Goal: Task Accomplishment & Management: Complete application form

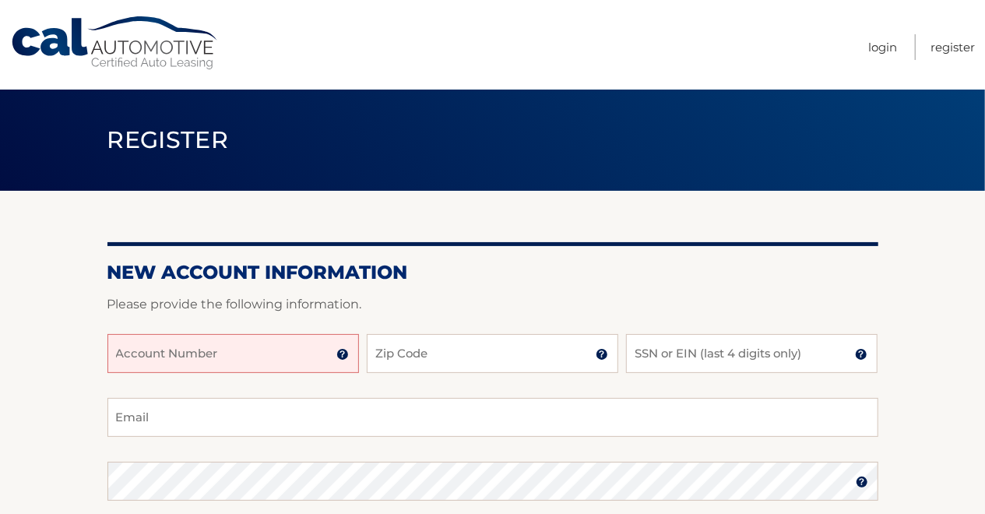
scroll to position [81, 0]
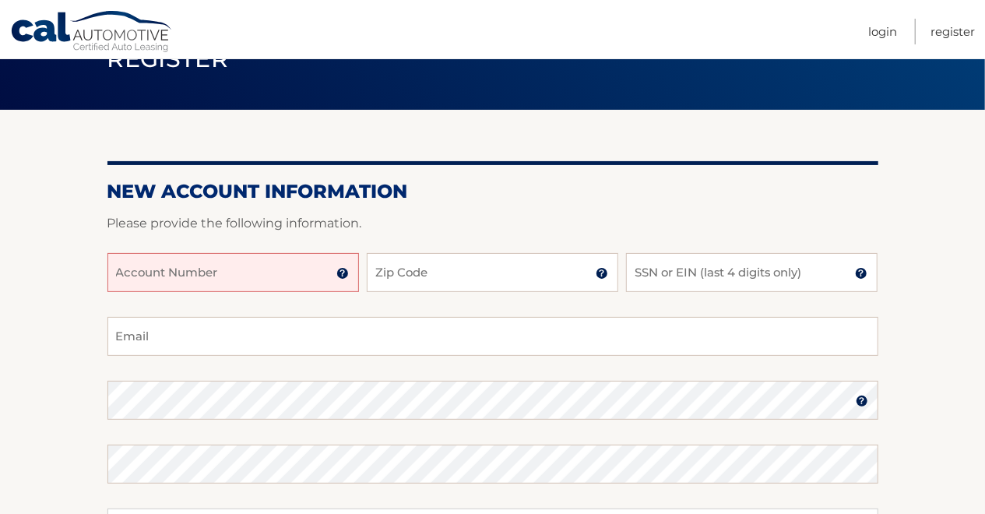
click at [124, 273] on input "Account Number" at bounding box center [233, 272] width 252 height 39
type input "444560129"
click at [402, 272] on input "Zip Code" at bounding box center [493, 272] width 252 height 39
type input "07205"
click at [660, 272] on input "SSN or EIN (last 4 digits only)" at bounding box center [752, 272] width 252 height 39
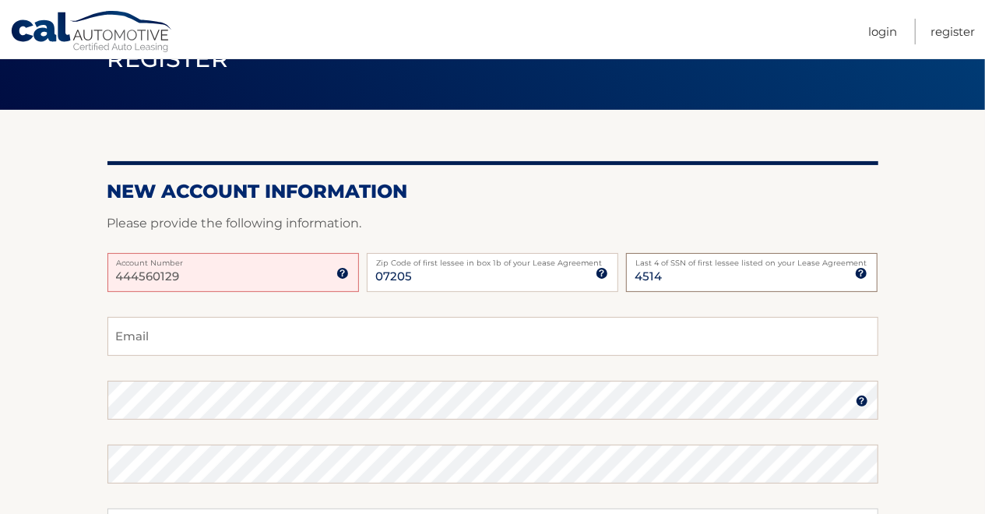
type input "4514"
click at [160, 333] on input "Email" at bounding box center [492, 336] width 771 height 39
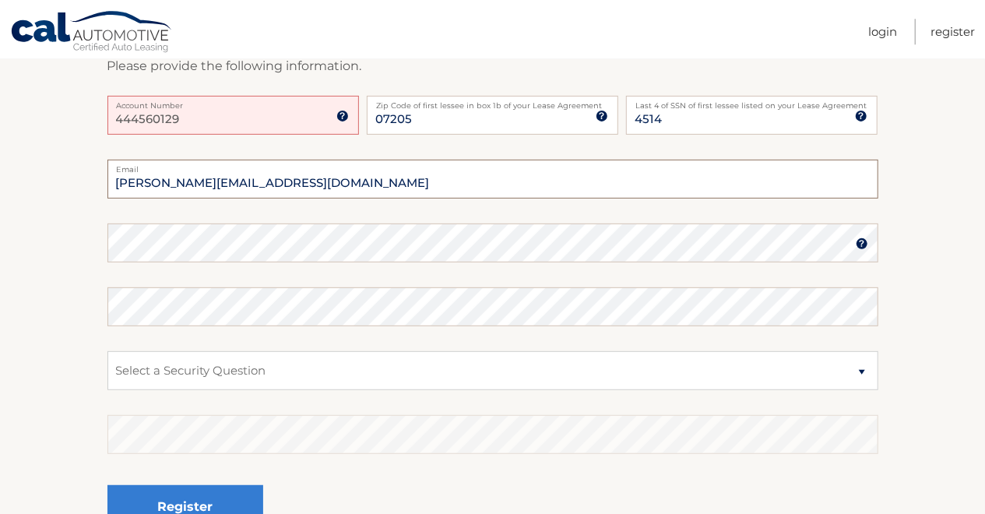
scroll to position [243, 0]
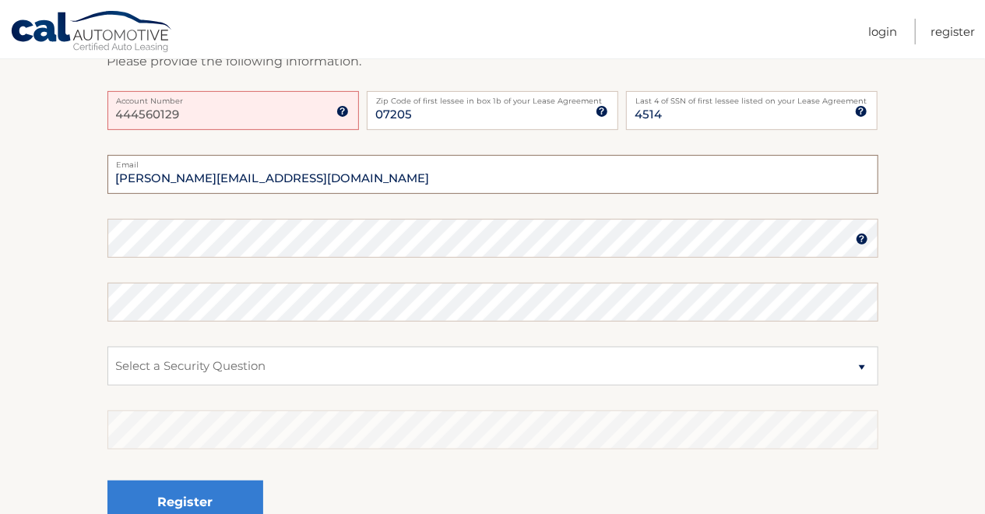
type input "[PERSON_NAME][EMAIL_ADDRESS][DOMAIN_NAME]"
click at [107, 347] on select "Select a Security Question What was the name of your elementary school? What is…" at bounding box center [492, 366] width 771 height 39
select select "2"
click option "What is your mother’s maiden name?" at bounding box center [0, 0] width 0 height 0
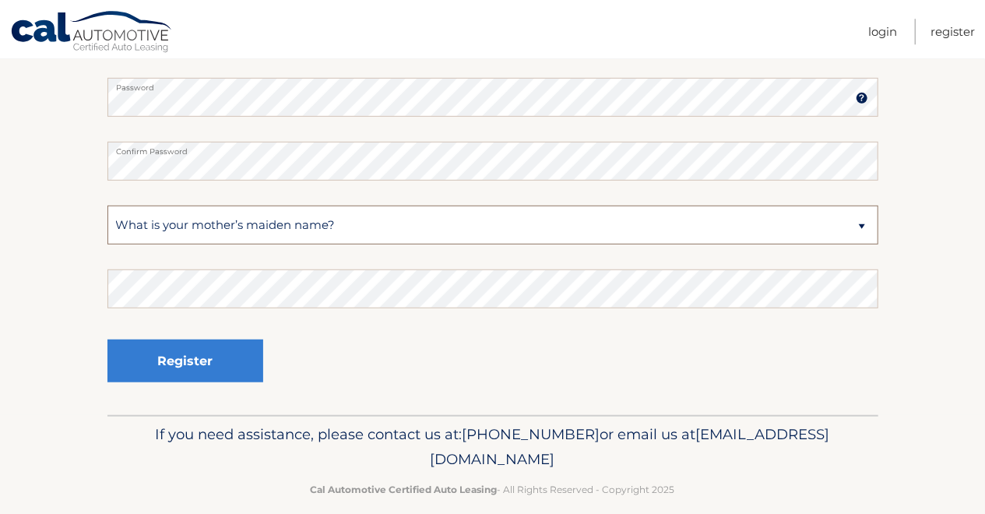
scroll to position [403, 0]
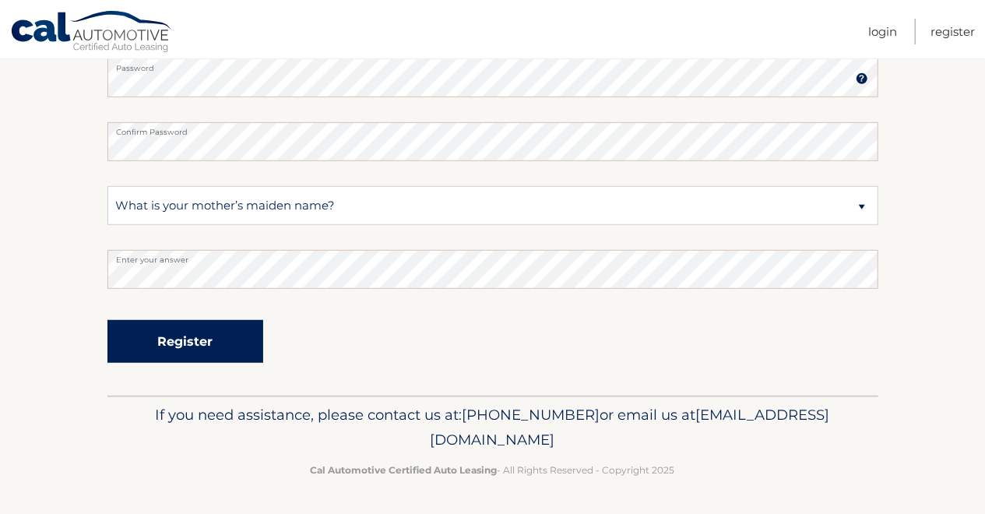
click at [188, 340] on button "Register" at bounding box center [185, 341] width 156 height 43
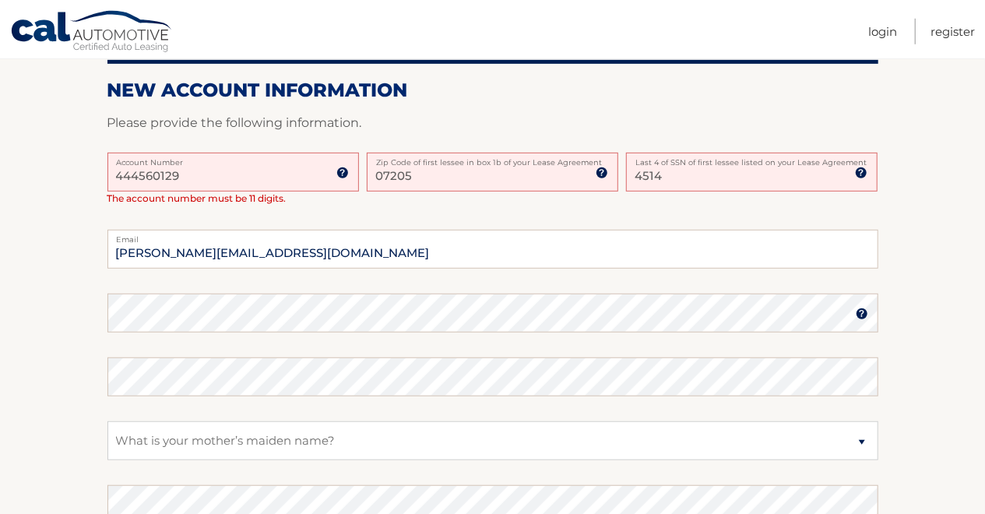
scroll to position [405, 0]
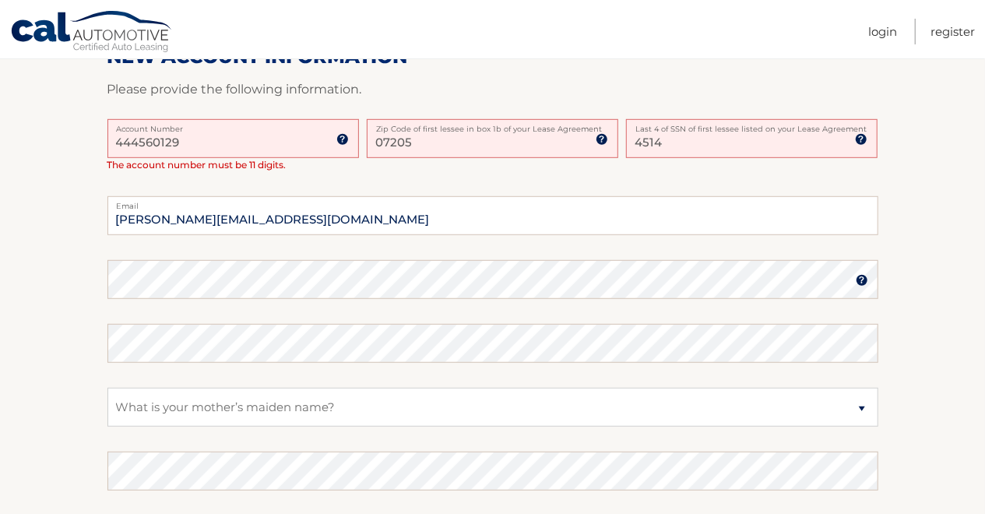
click at [188, 142] on input "444560129" at bounding box center [233, 138] width 252 height 39
type input "44456012903"
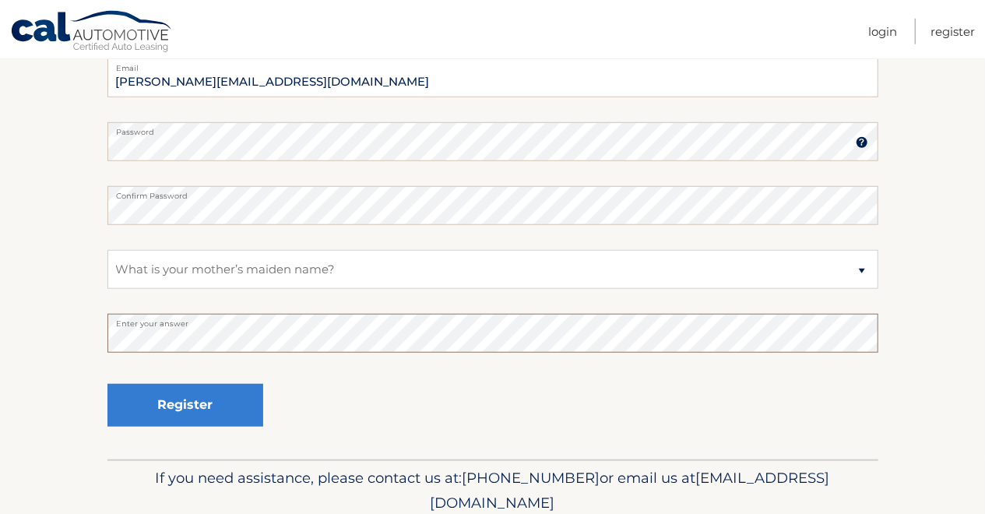
scroll to position [567, 0]
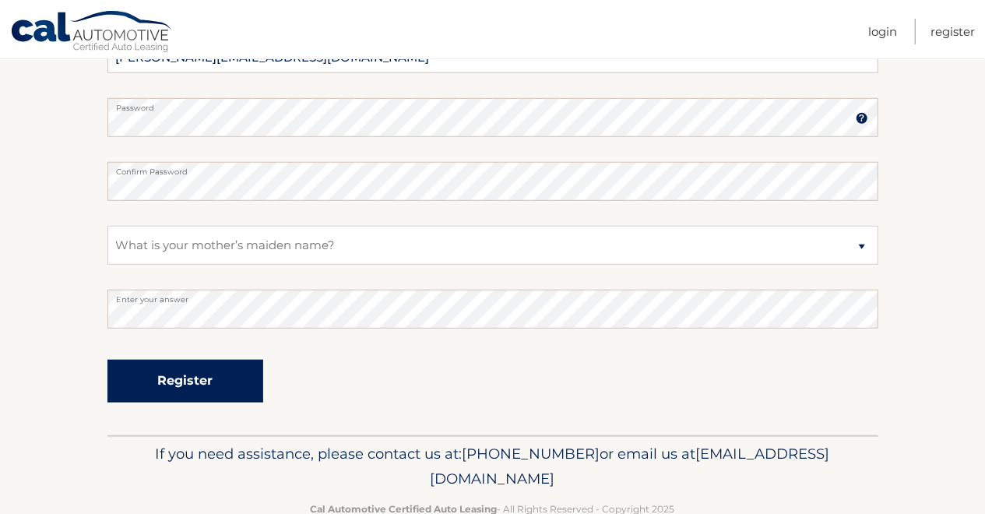
click at [174, 380] on button "Register" at bounding box center [185, 381] width 156 height 43
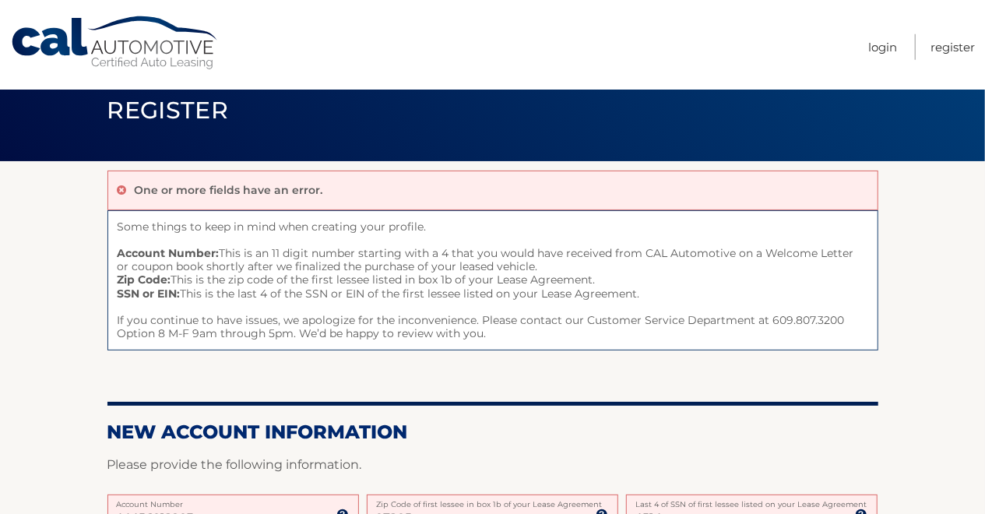
scroll to position [324, 0]
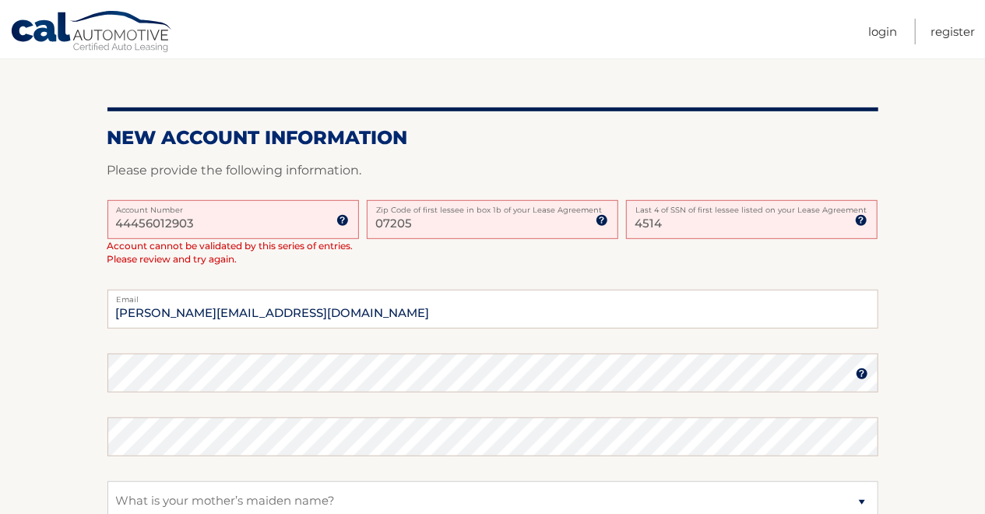
click at [209, 224] on input "44456012903" at bounding box center [233, 219] width 252 height 39
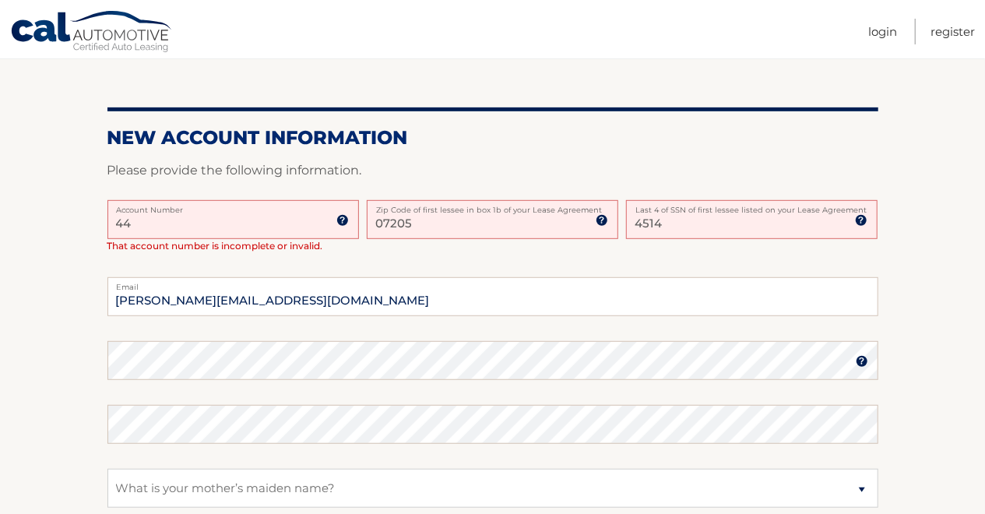
type input "4"
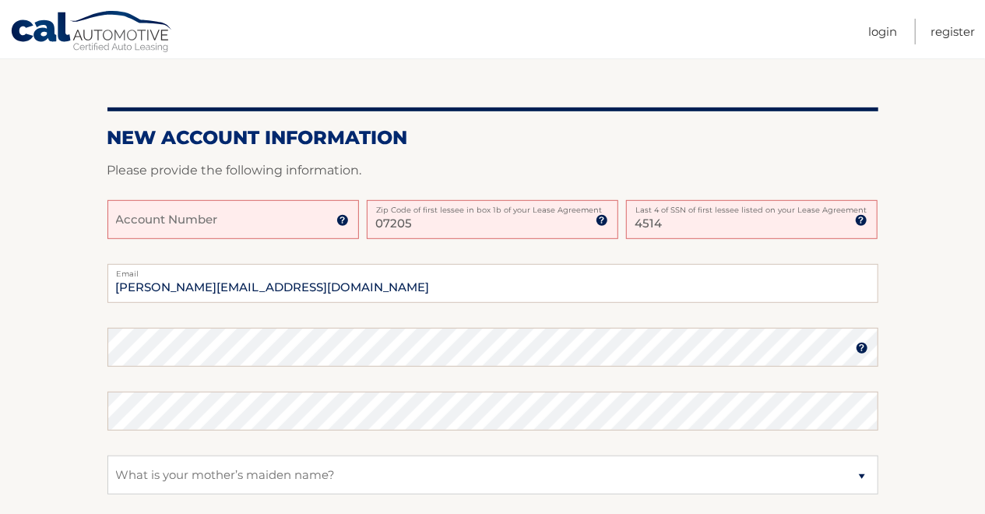
click at [343, 220] on img at bounding box center [342, 220] width 12 height 12
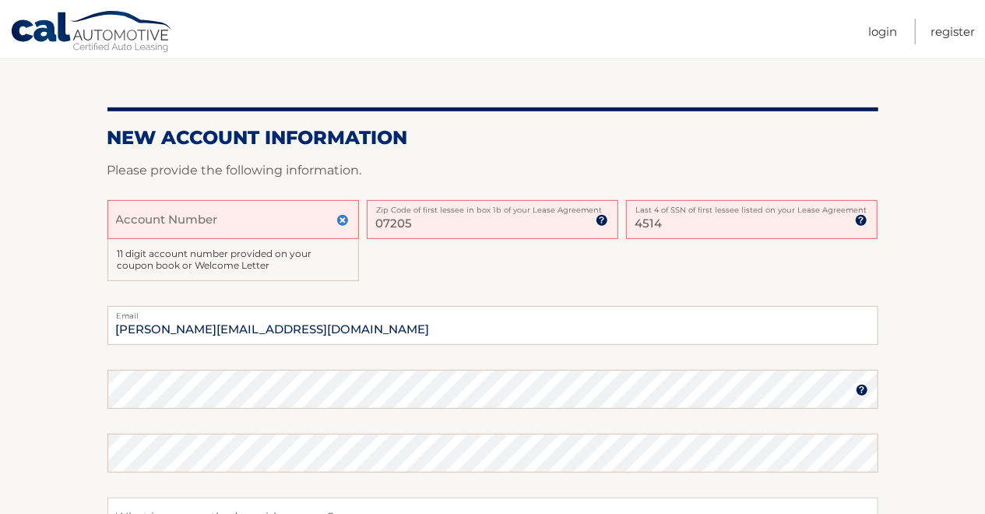
click at [125, 217] on input "Account Number" at bounding box center [233, 219] width 252 height 39
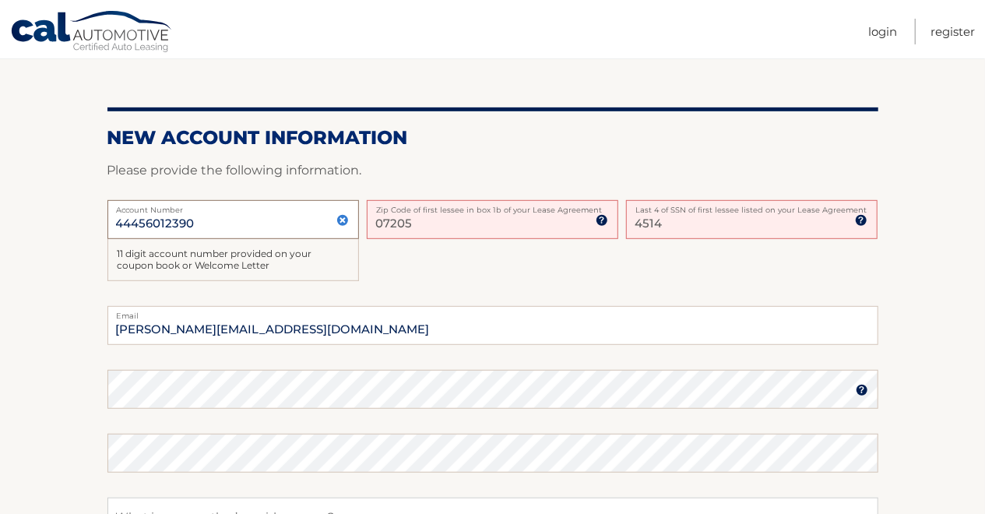
scroll to position [405, 0]
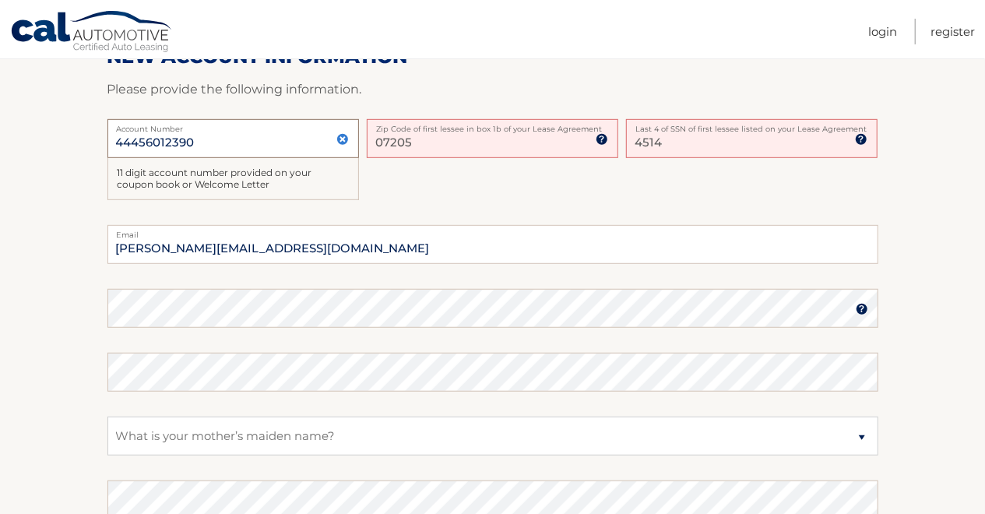
type input "44456012390"
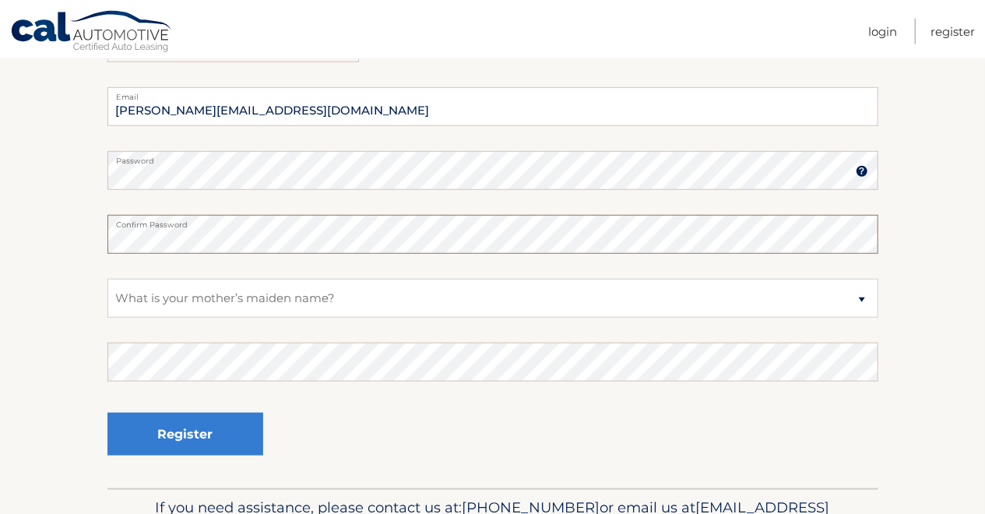
scroll to position [567, 0]
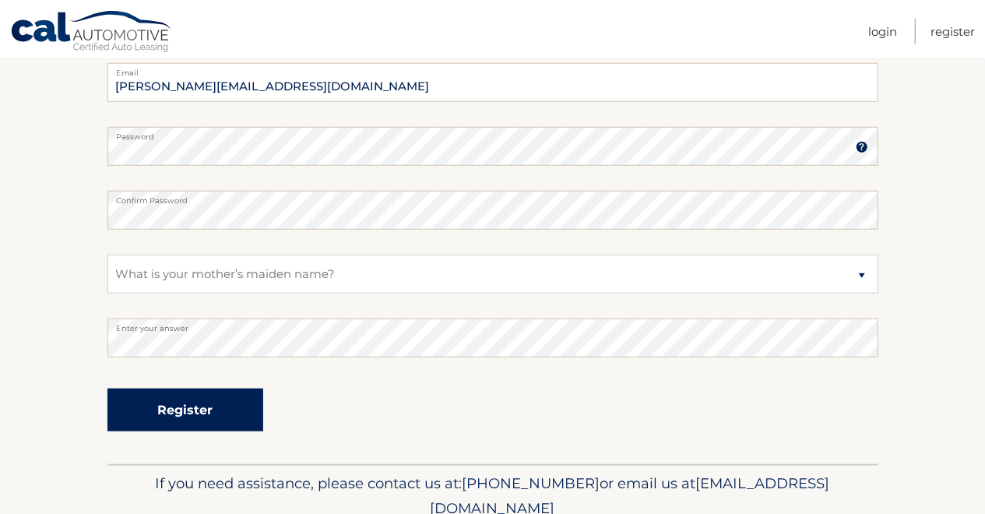
click at [181, 406] on button "Register" at bounding box center [185, 410] width 156 height 43
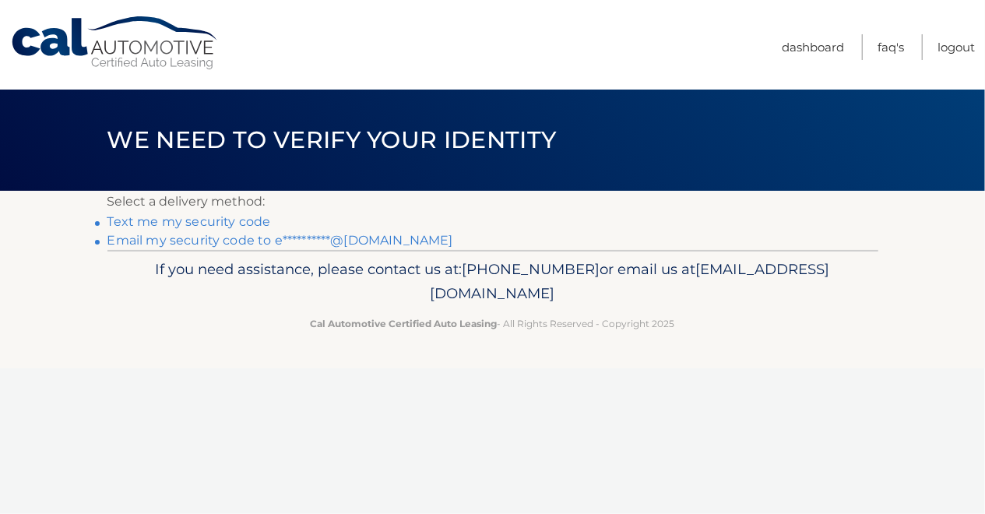
click at [182, 220] on link "Text me my security code" at bounding box center [189, 221] width 164 height 15
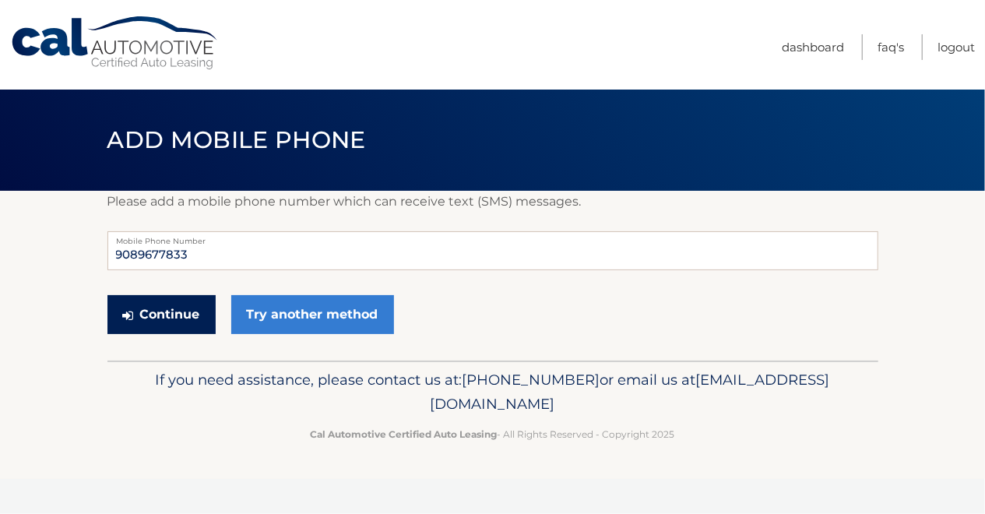
click at [168, 311] on button "Continue" at bounding box center [161, 314] width 108 height 39
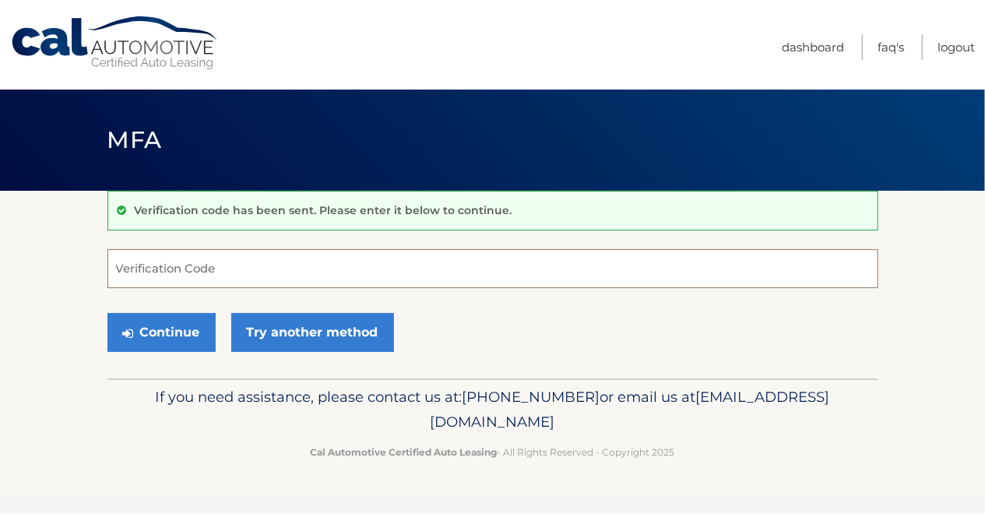
click at [133, 269] on input "Verification Code" at bounding box center [492, 268] width 771 height 39
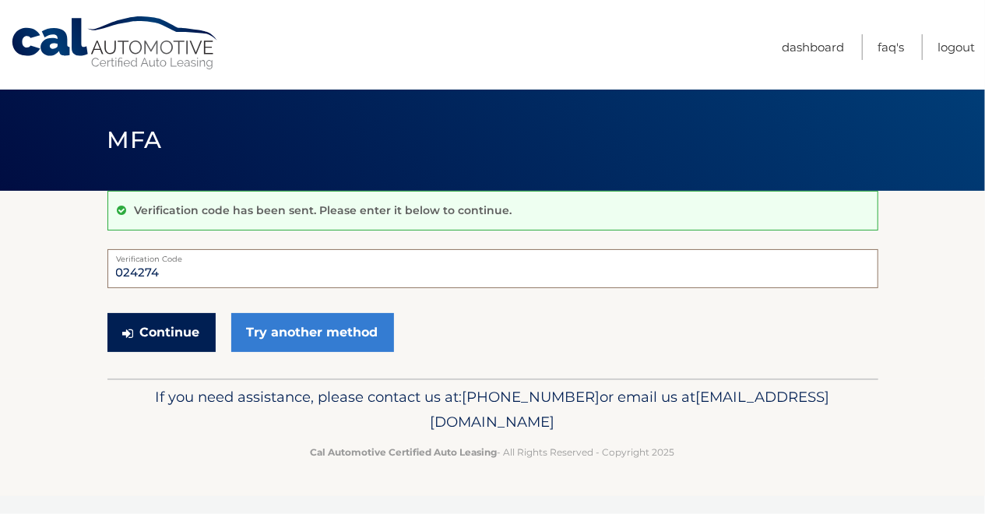
type input "024274"
click at [169, 328] on button "Continue" at bounding box center [161, 332] width 108 height 39
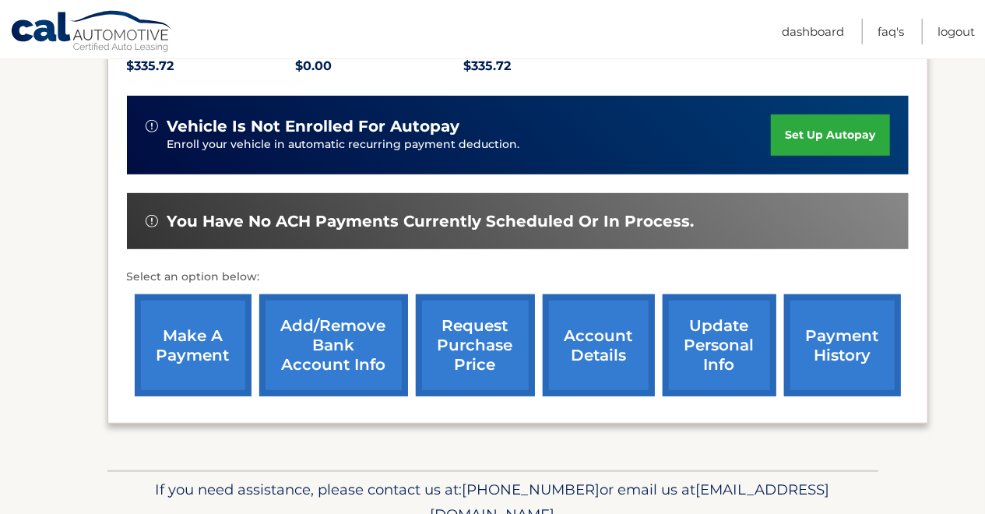
scroll to position [324, 0]
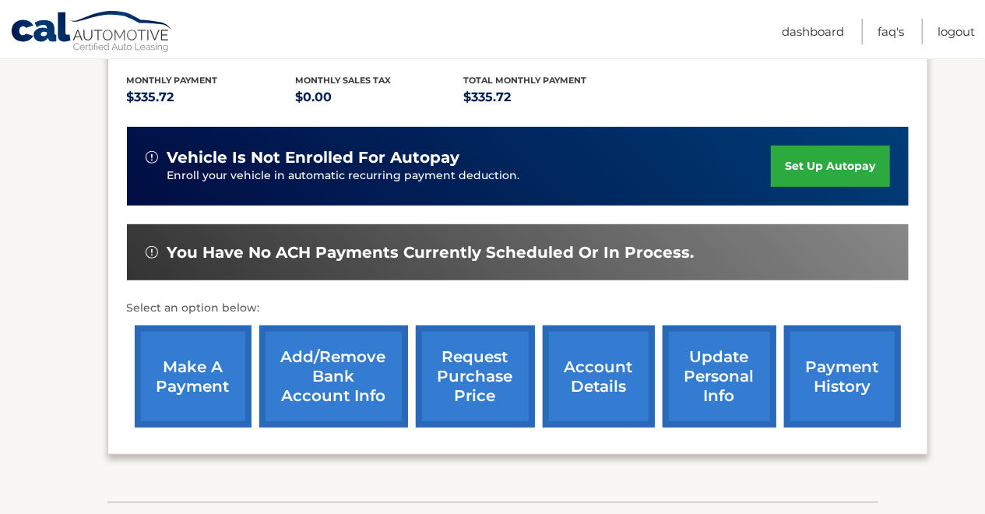
click at [191, 400] on link "make a payment" at bounding box center [193, 377] width 117 height 102
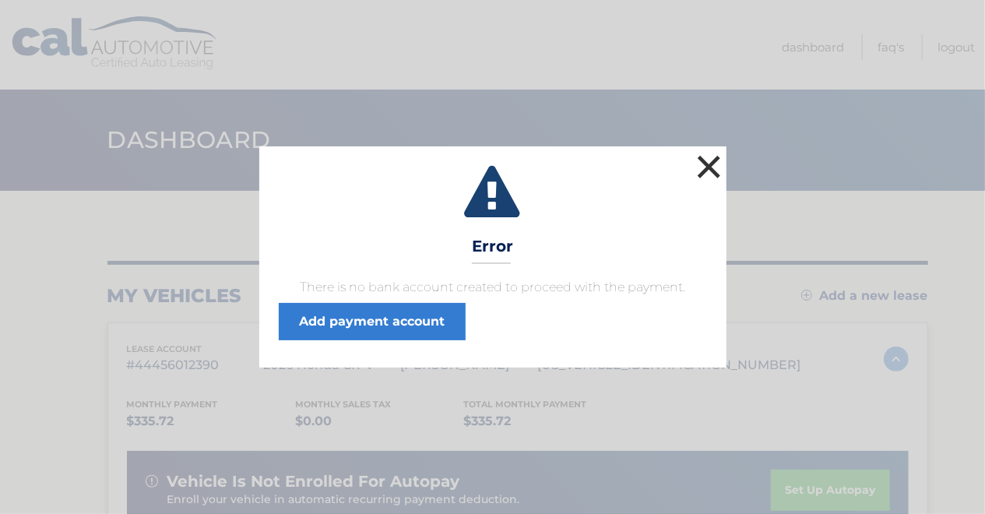
click at [710, 160] on button "×" at bounding box center [709, 166] width 31 height 31
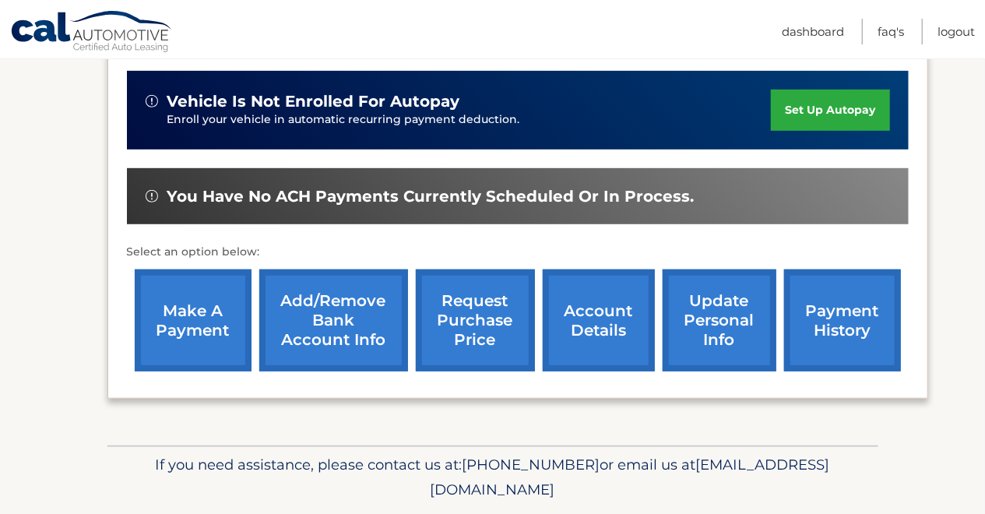
scroll to position [405, 0]
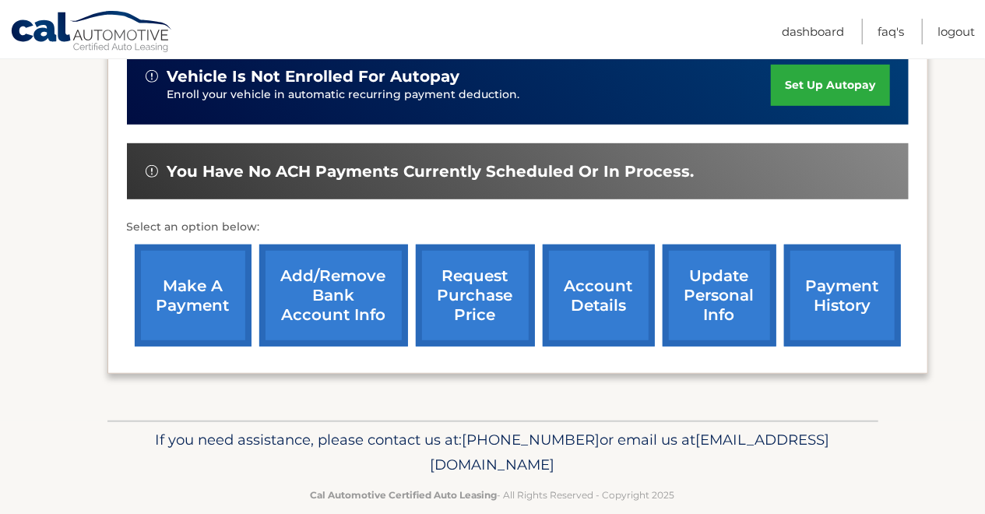
click at [312, 310] on link "Add/Remove bank account info" at bounding box center [333, 296] width 149 height 102
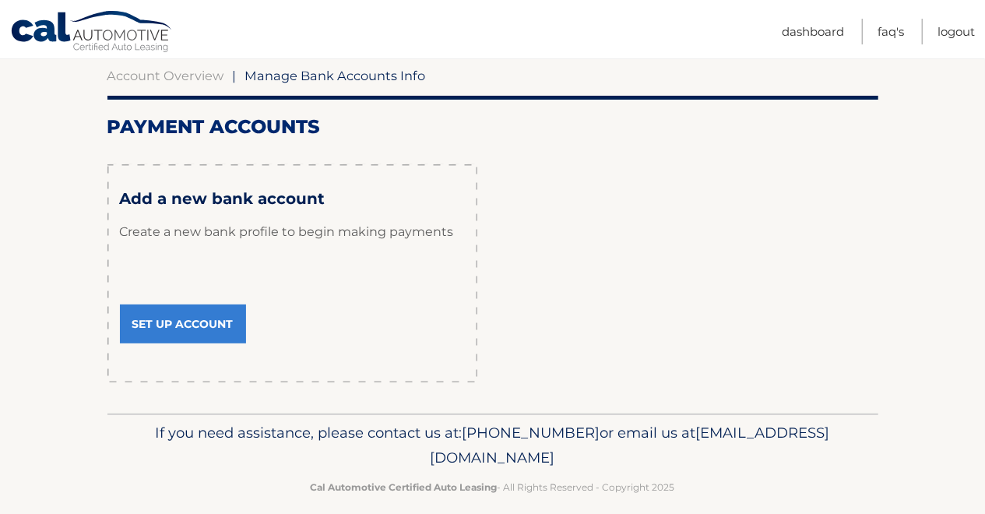
scroll to position [168, 0]
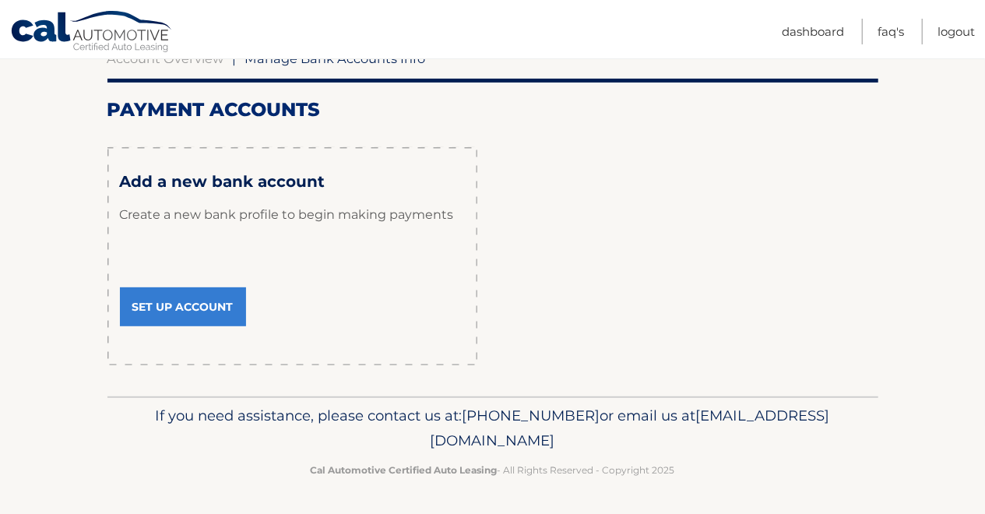
click at [171, 301] on link "Set Up Account" at bounding box center [183, 306] width 126 height 39
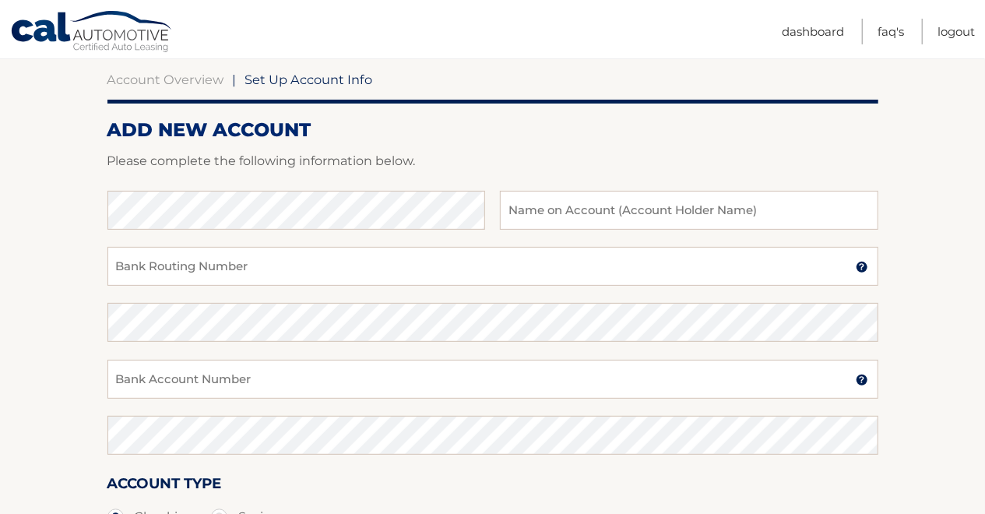
scroll to position [162, 0]
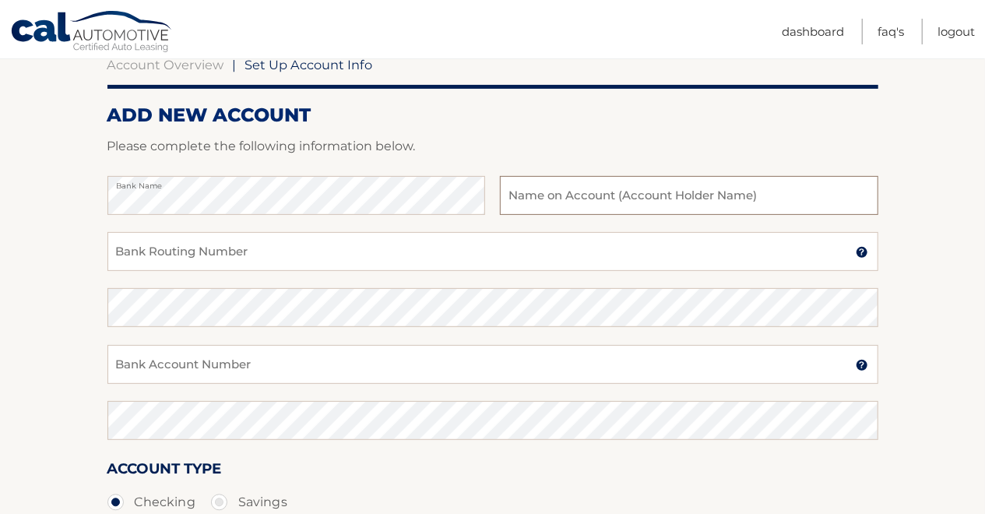
click at [528, 197] on input "text" at bounding box center [689, 195] width 378 height 39
type input "[PERSON_NAME]"
click at [130, 250] on input "Bank Routing Number" at bounding box center [492, 251] width 771 height 39
type input "221272031"
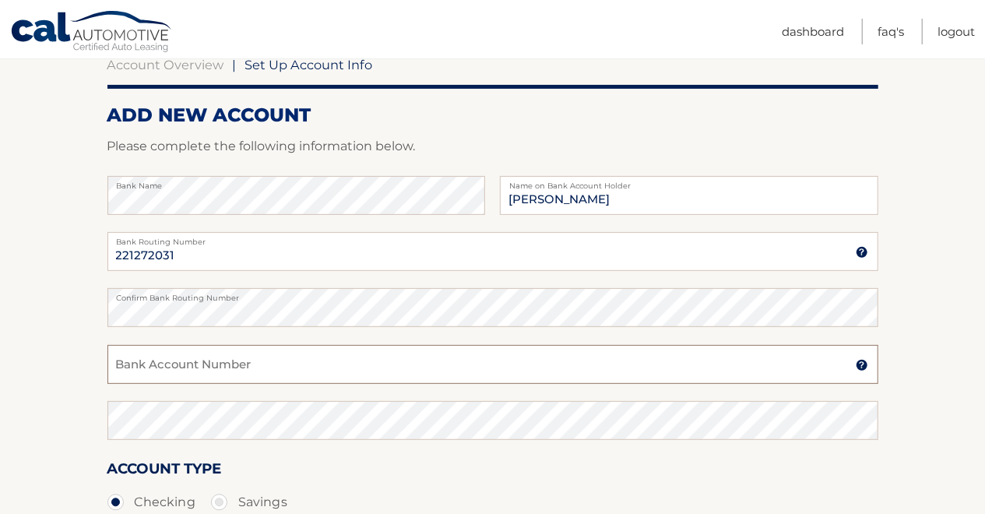
click at [127, 364] on input "Bank Account Number" at bounding box center [492, 364] width 771 height 39
type input "1020006897"
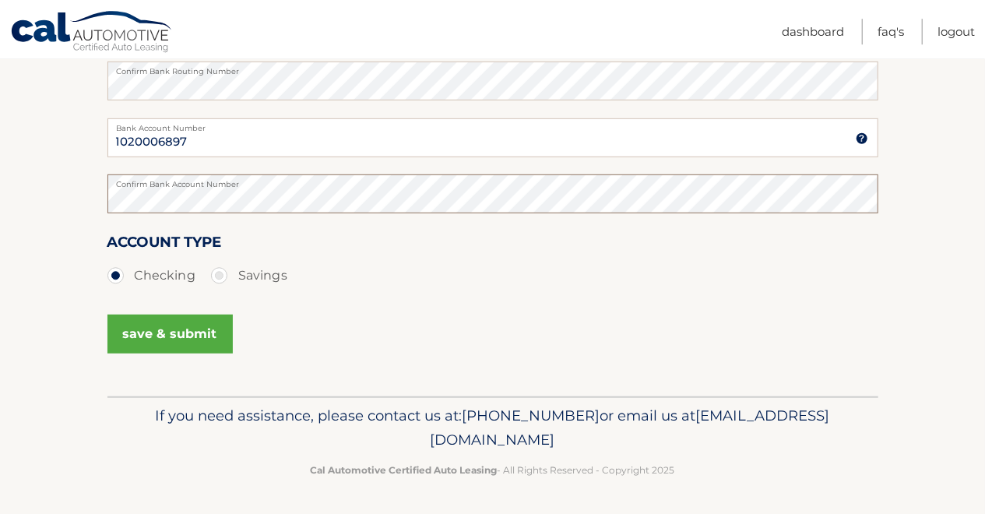
scroll to position [389, 0]
click at [157, 331] on button "save & submit" at bounding box center [169, 333] width 125 height 39
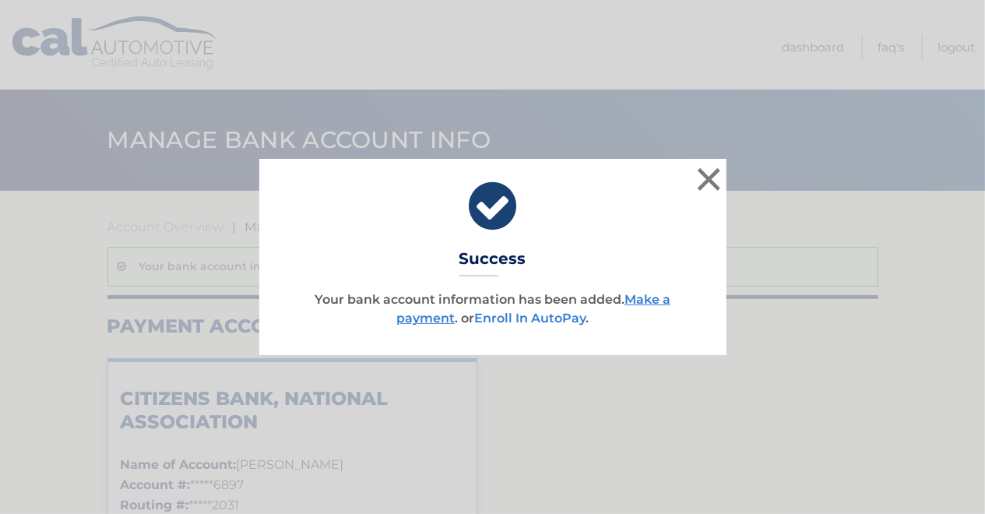
click at [519, 316] on link "Enroll In AutoPay" at bounding box center [529, 318] width 111 height 15
click at [710, 176] on button "×" at bounding box center [709, 179] width 31 height 31
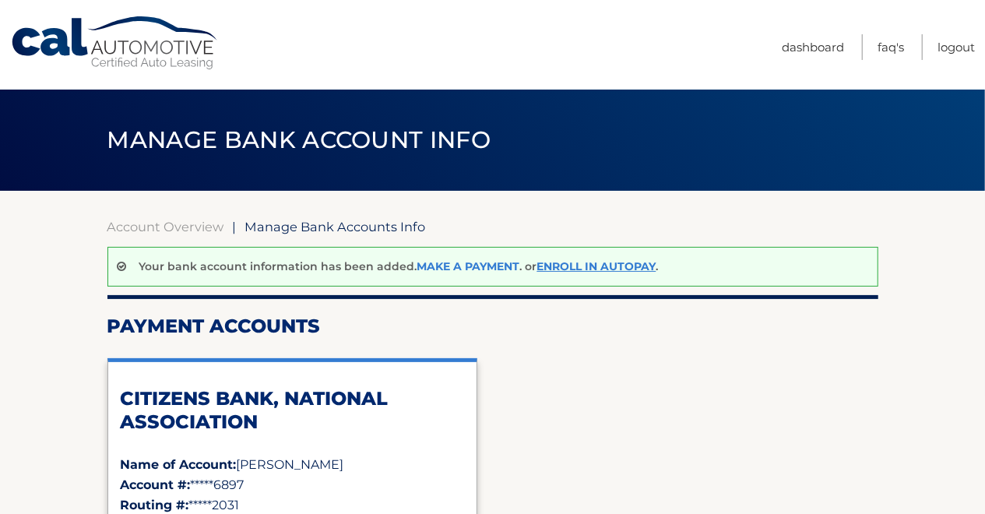
click at [453, 261] on link "Make a payment" at bounding box center [468, 266] width 103 height 14
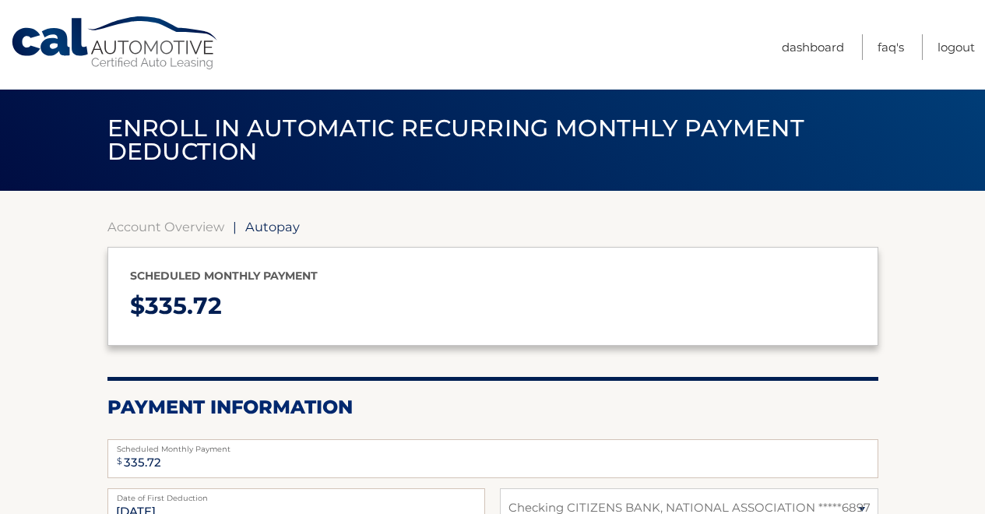
select select "ZWQwMjA4NWEtMzI2NS00Zjc5LThmNzQtYTE1NWNkYzU1YWFl"
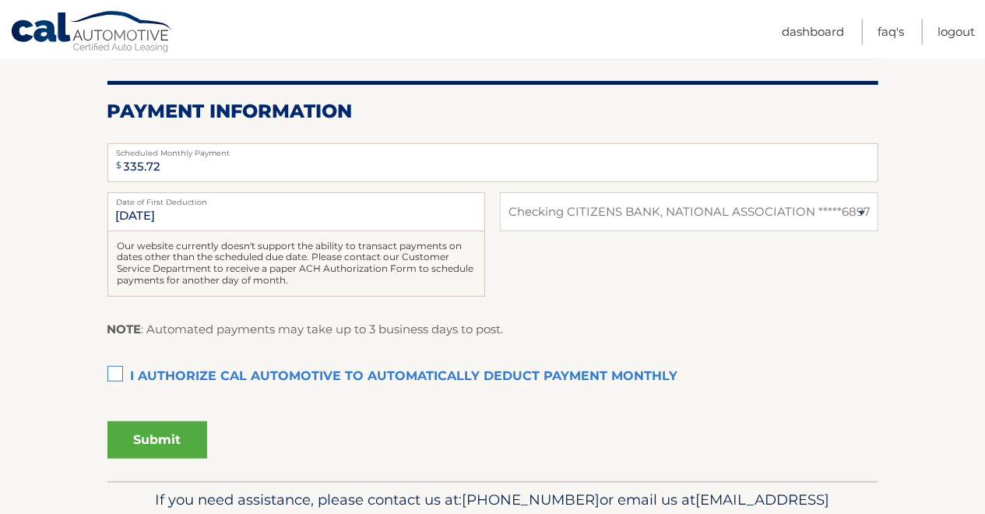
scroll to position [324, 0]
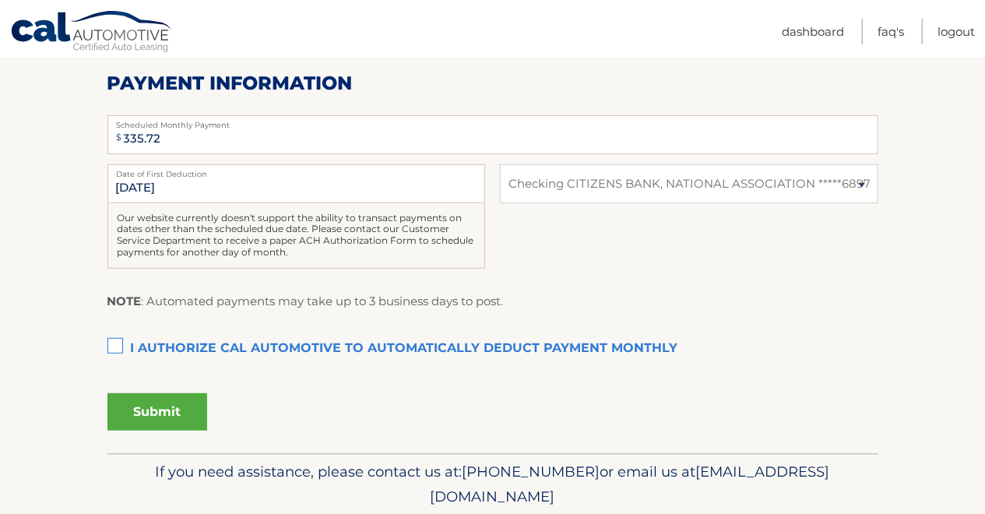
drag, startPoint x: 111, startPoint y: 339, endPoint x: 121, endPoint y: 355, distance: 18.8
click at [111, 340] on label "I authorize cal automotive to automatically deduct payment monthly This checkbo…" at bounding box center [492, 348] width 771 height 31
click at [0, 0] on input "I authorize cal automotive to automatically deduct payment monthly This checkbo…" at bounding box center [0, 0] width 0 height 0
click at [157, 410] on button "Submit" at bounding box center [157, 411] width 100 height 37
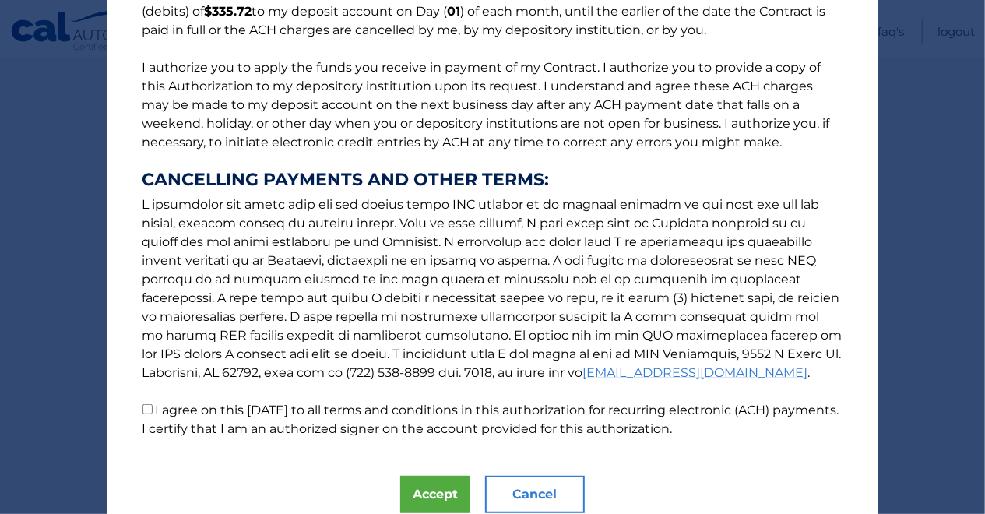
scroll to position [221, 0]
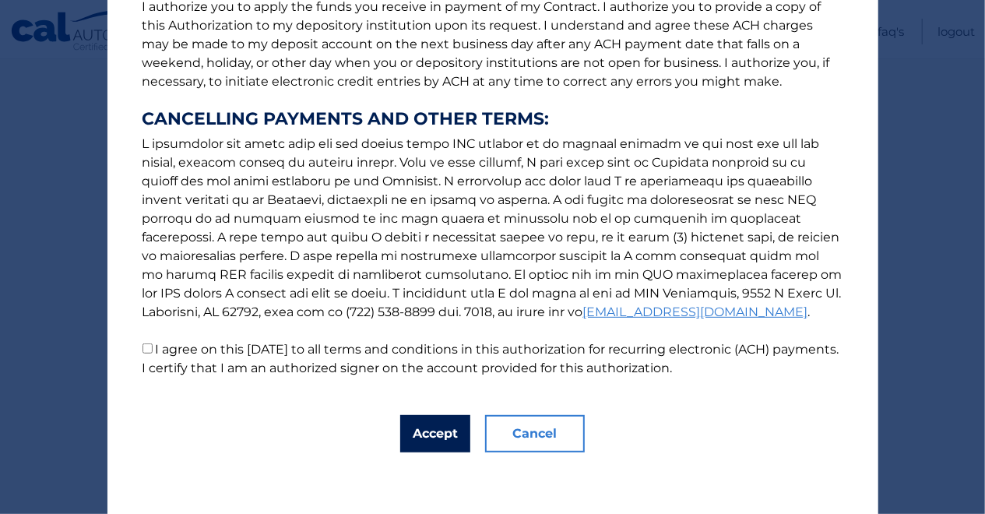
click at [431, 430] on button "Accept" at bounding box center [435, 433] width 70 height 37
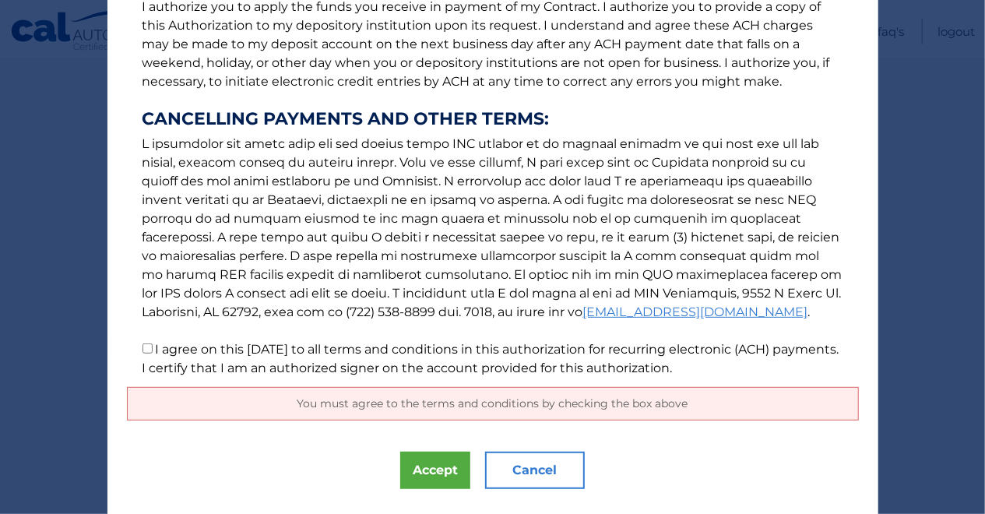
click at [146, 349] on input "I agree on this 10/01/2025 to all terms and conditions in this authorization fo…" at bounding box center [148, 348] width 10 height 10
checkbox input "true"
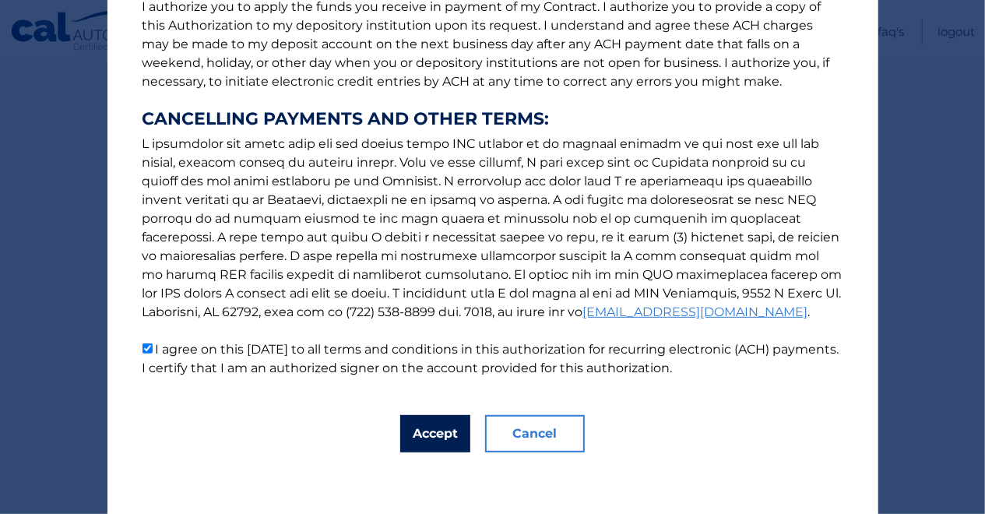
click at [432, 437] on button "Accept" at bounding box center [435, 433] width 70 height 37
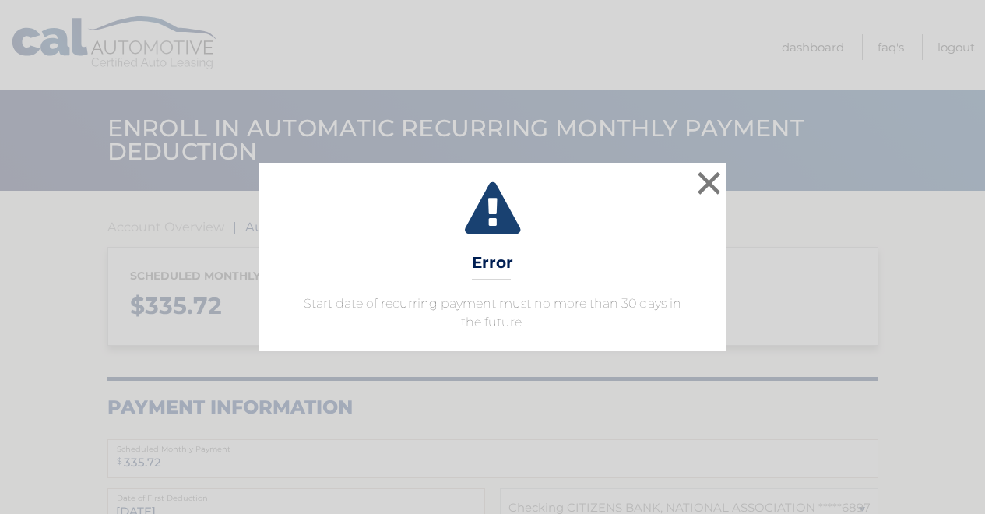
select select "ZWQwMjA4NWEtMzI2NS00Zjc5LThmNzQtYTE1NWNkYzU1YWFl"
click at [708, 181] on button "×" at bounding box center [709, 182] width 31 height 31
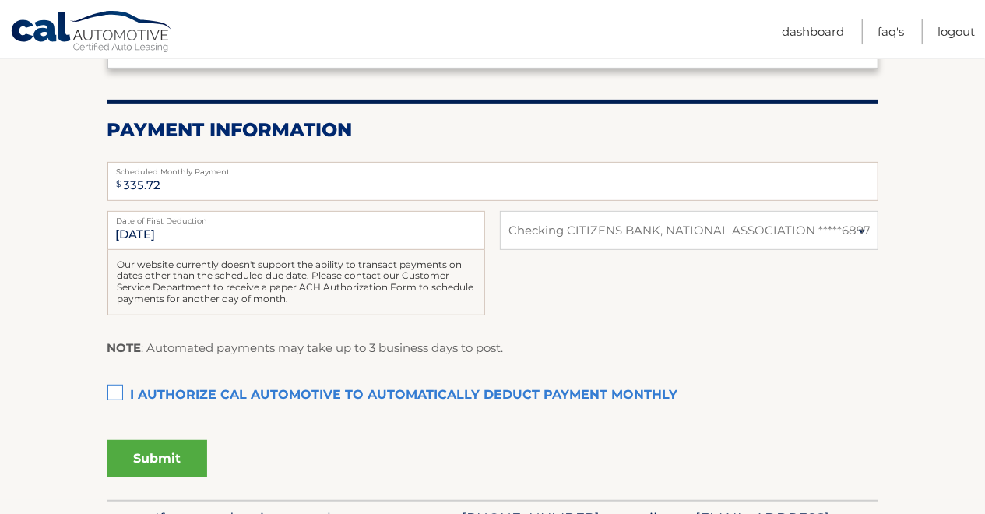
scroll to position [324, 0]
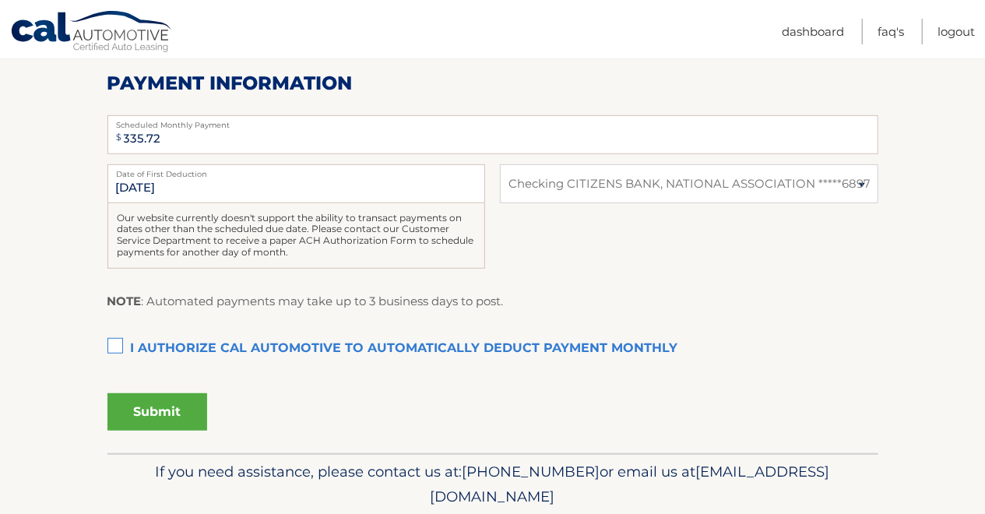
click at [114, 344] on label "I authorize cal automotive to automatically deduct payment monthly This checkbo…" at bounding box center [492, 348] width 771 height 31
click at [0, 0] on input "I authorize cal automotive to automatically deduct payment monthly This checkbo…" at bounding box center [0, 0] width 0 height 0
click at [158, 404] on button "Submit" at bounding box center [157, 411] width 100 height 37
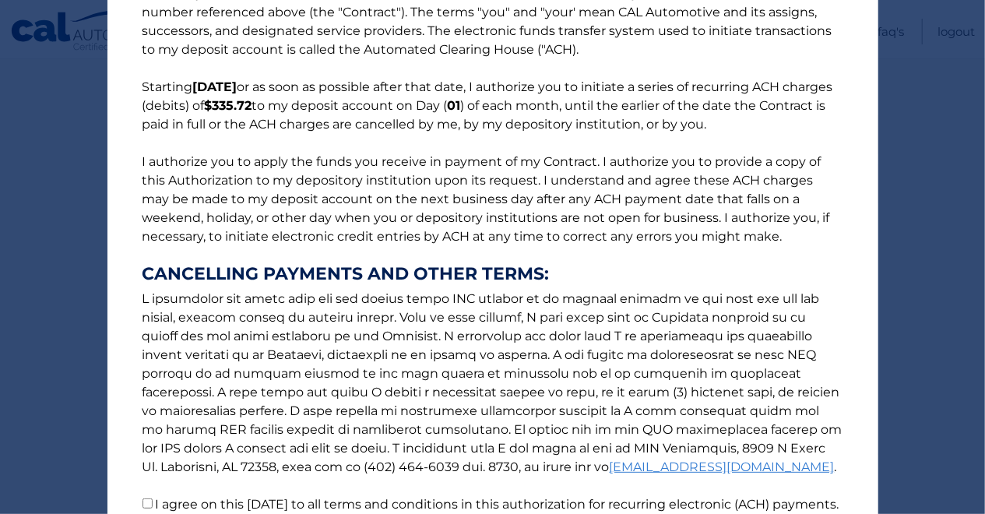
scroll to position [221, 0]
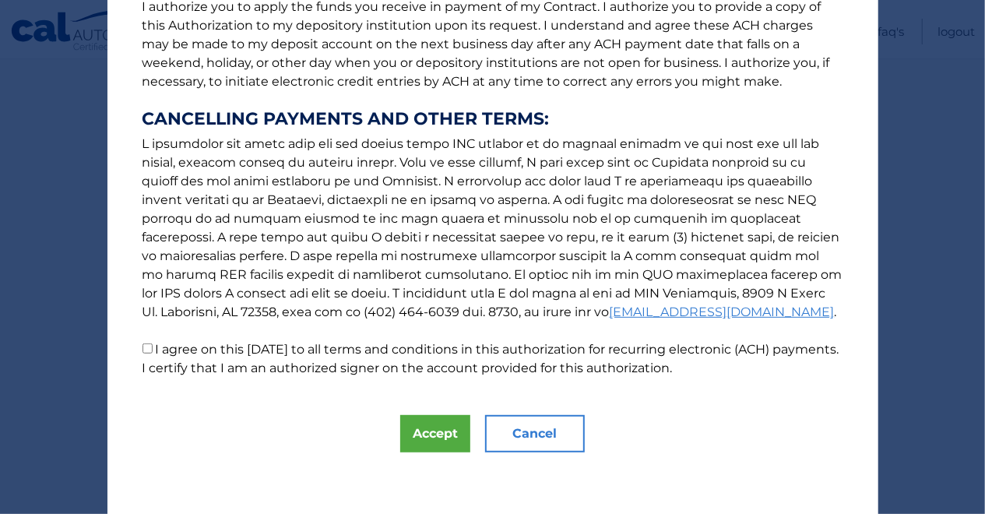
click at [147, 347] on input "I agree on this 10/01/2025 to all terms and conditions in this authorization fo…" at bounding box center [148, 348] width 10 height 10
checkbox input "true"
click at [426, 430] on button "Accept" at bounding box center [435, 433] width 70 height 37
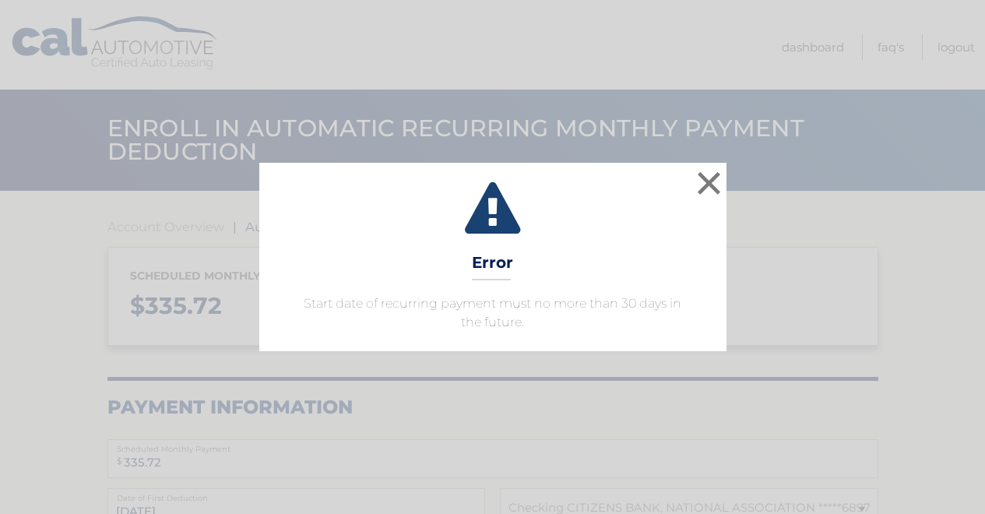
select select "ZWQwMjA4NWEtMzI2NS00Zjc5LThmNzQtYTE1NWNkYzU1YWFl"
click at [711, 178] on button "×" at bounding box center [709, 182] width 31 height 31
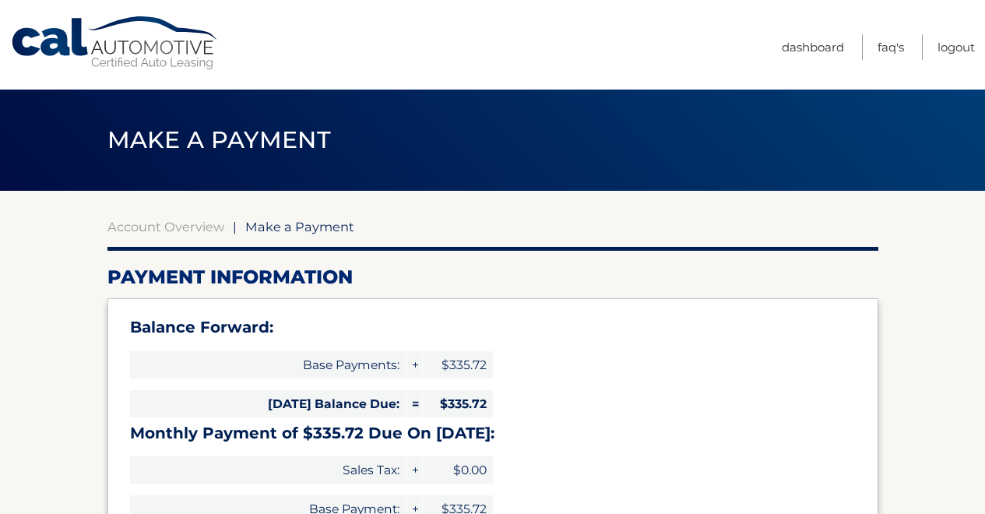
select select "ZWQwMjA4NWEtMzI2NS00Zjc5LThmNzQtYTE1NWNkYzU1YWFl"
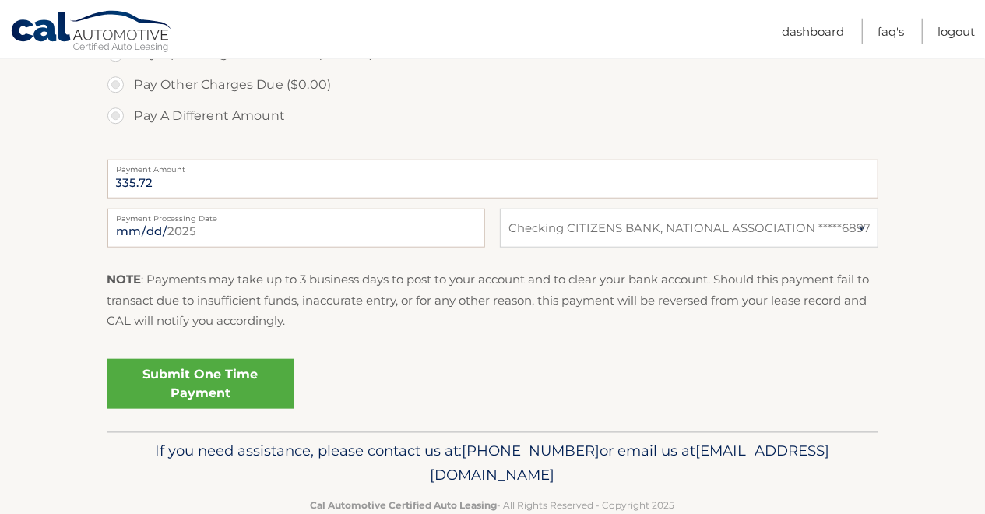
scroll to position [648, 0]
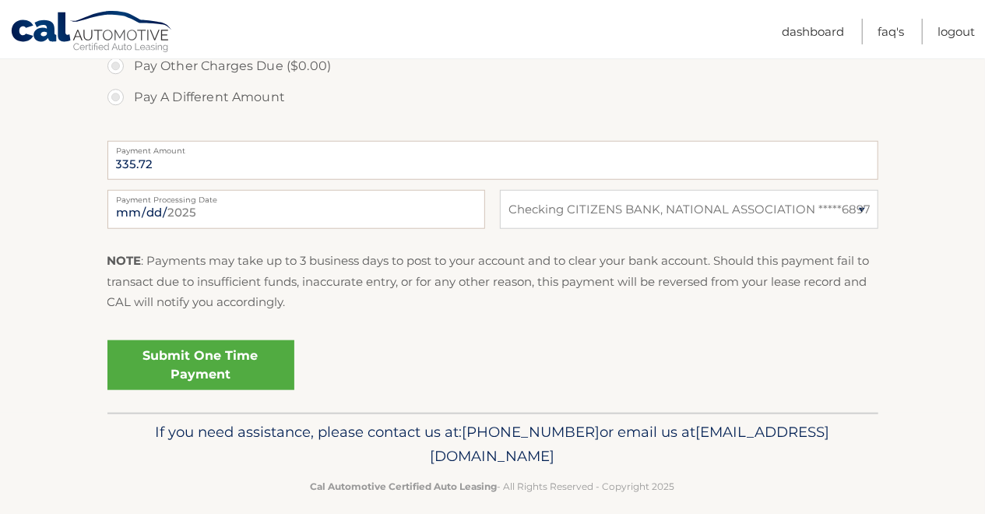
click at [200, 361] on link "Submit One Time Payment" at bounding box center [200, 365] width 187 height 50
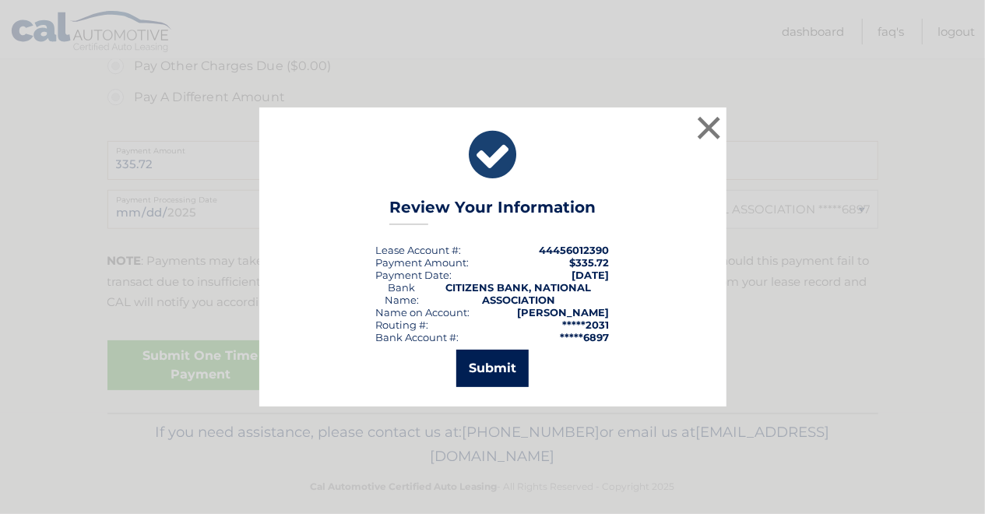
click at [490, 365] on button "Submit" at bounding box center [492, 368] width 72 height 37
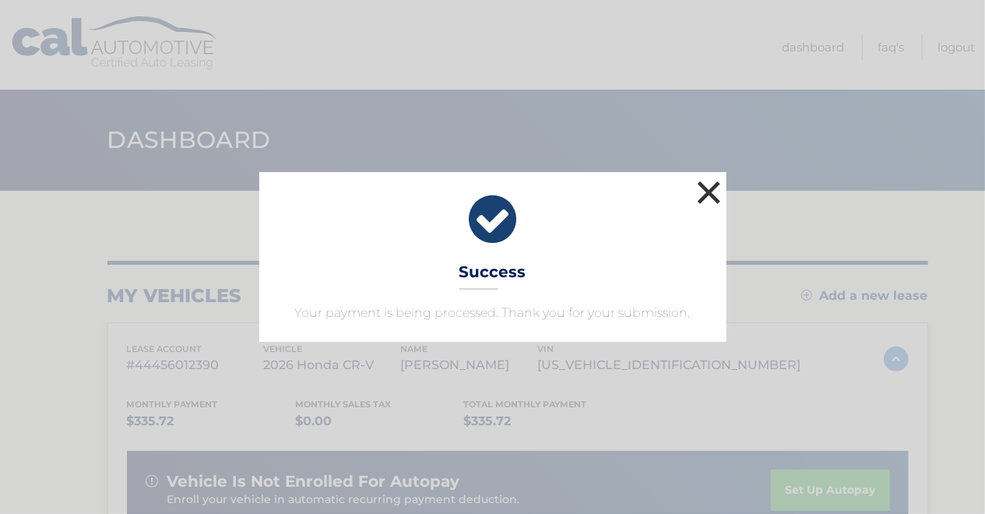
click at [710, 192] on button "×" at bounding box center [709, 192] width 31 height 31
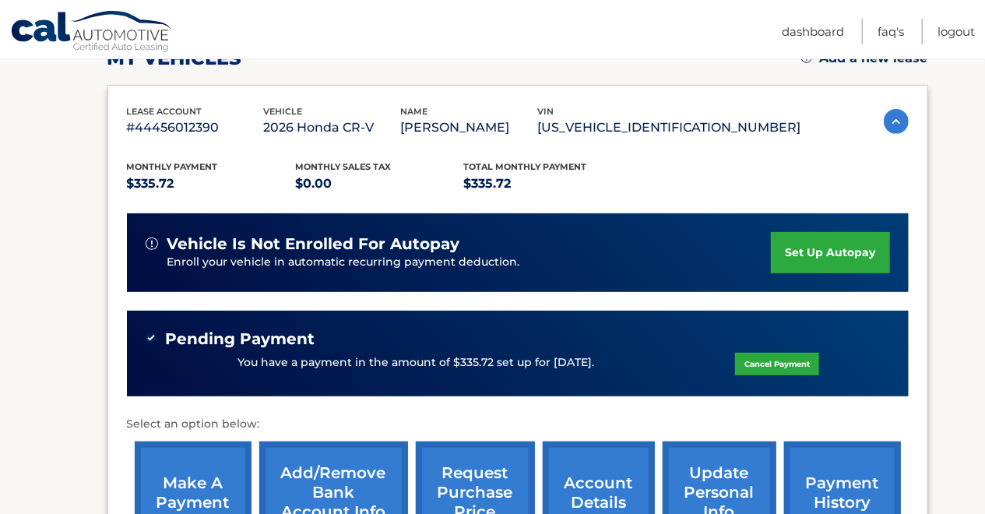
scroll to position [243, 0]
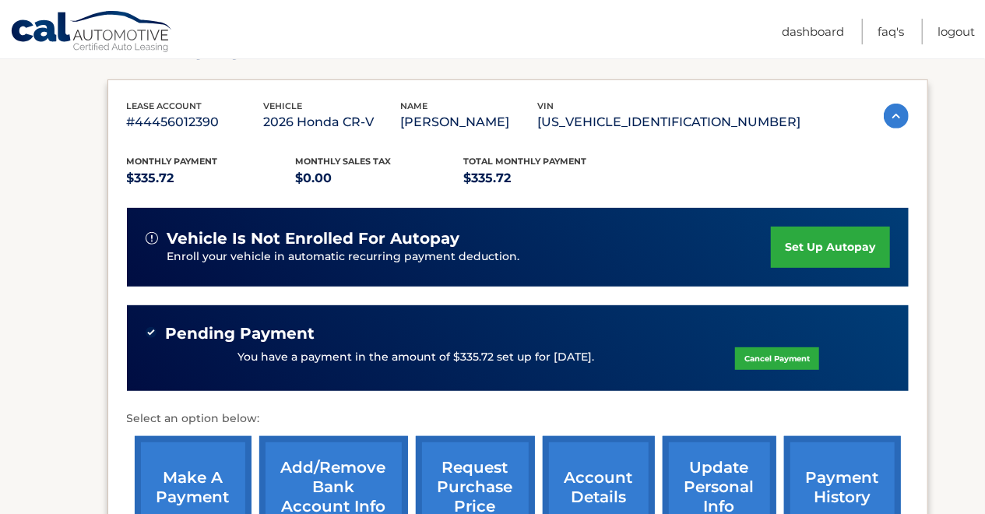
click at [784, 242] on link "set up autopay" at bounding box center [830, 247] width 118 height 41
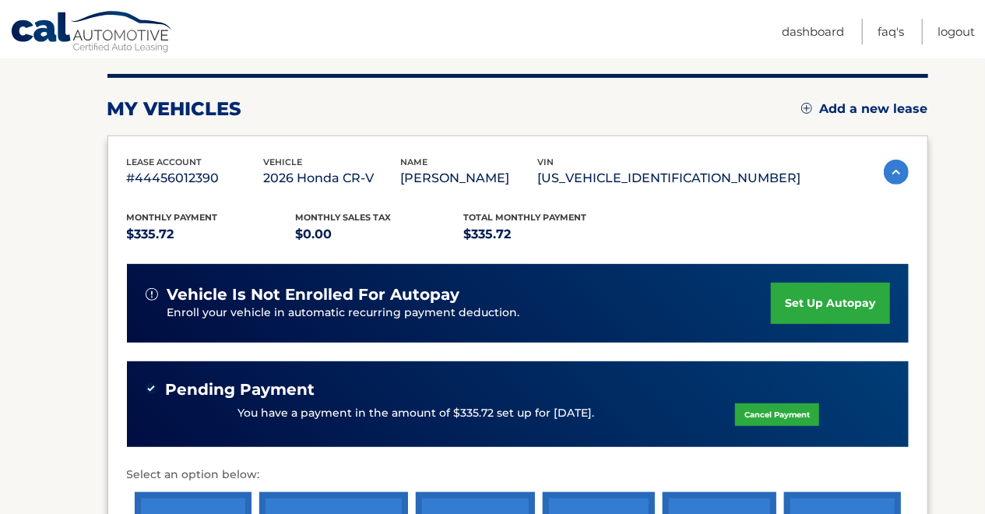
scroll to position [0, 0]
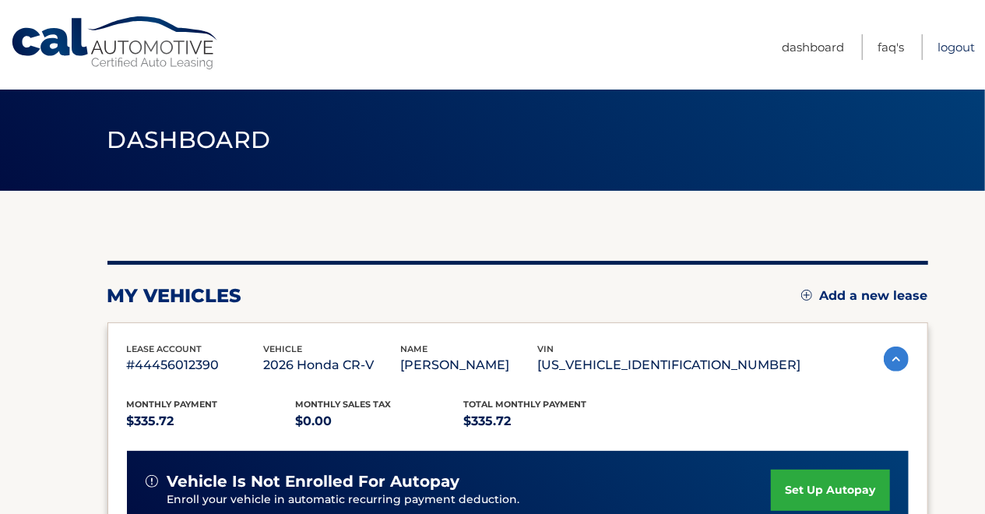
click at [953, 48] on link "Logout" at bounding box center [956, 47] width 37 height 26
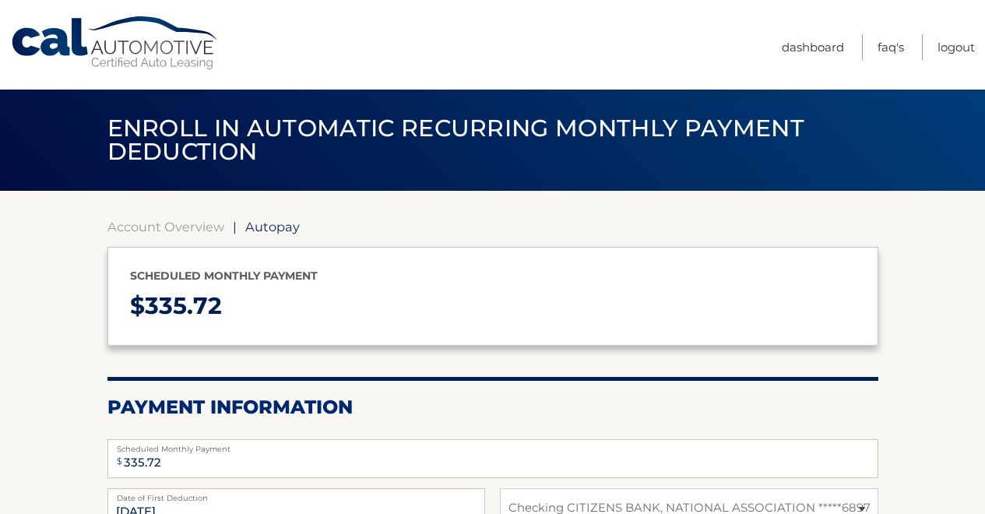
select select "ZWQwMjA4NWEtMzI2NS00Zjc5LThmNzQtYTE1NWNkYzU1YWFl"
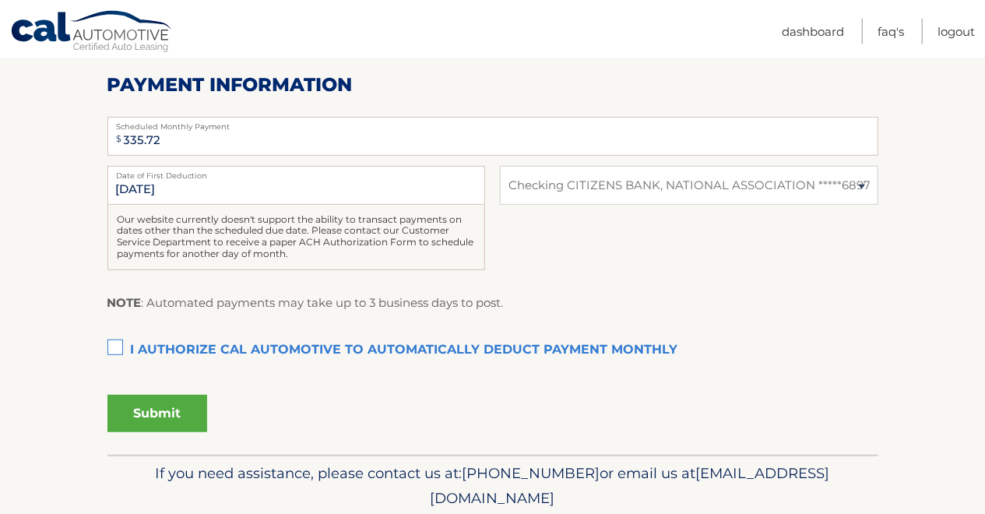
scroll to position [324, 0]
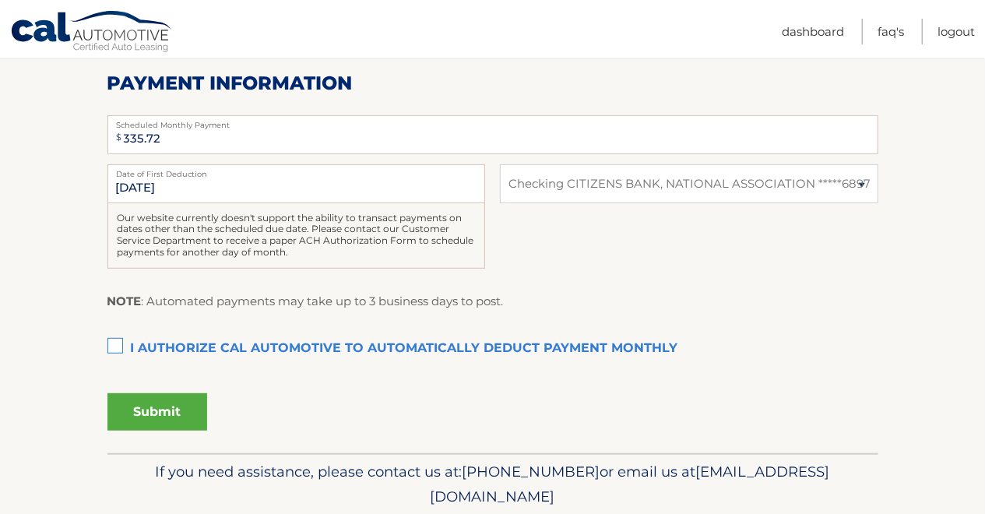
click at [117, 340] on label "I authorize cal automotive to automatically deduct payment monthly This checkbo…" at bounding box center [492, 348] width 771 height 31
click at [0, 0] on input "I authorize cal automotive to automatically deduct payment monthly This checkbo…" at bounding box center [0, 0] width 0 height 0
click at [153, 409] on button "Submit" at bounding box center [157, 411] width 100 height 37
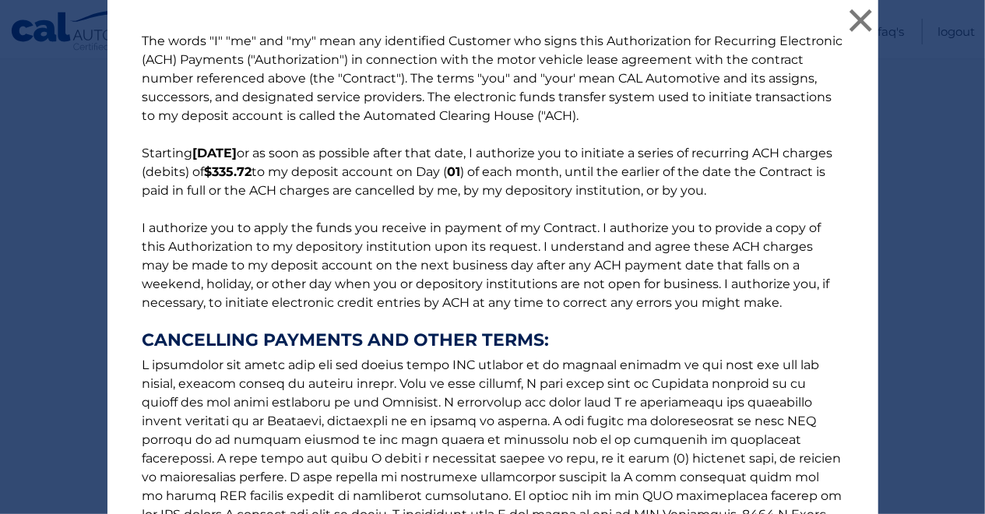
scroll to position [221, 0]
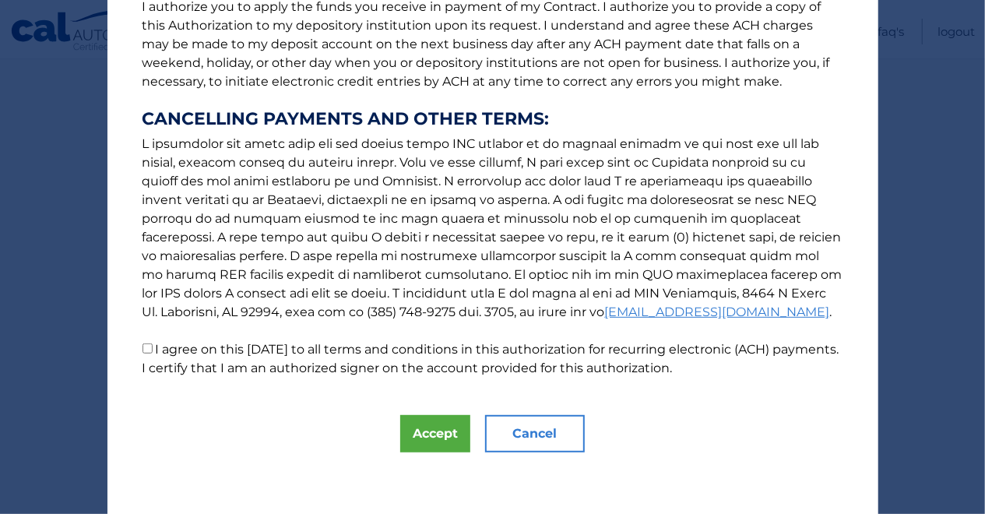
click at [143, 348] on input "I agree on this [DATE] to all terms and conditions in this authorization for re…" at bounding box center [148, 348] width 10 height 10
checkbox input "true"
click at [427, 431] on button "Accept" at bounding box center [435, 433] width 70 height 37
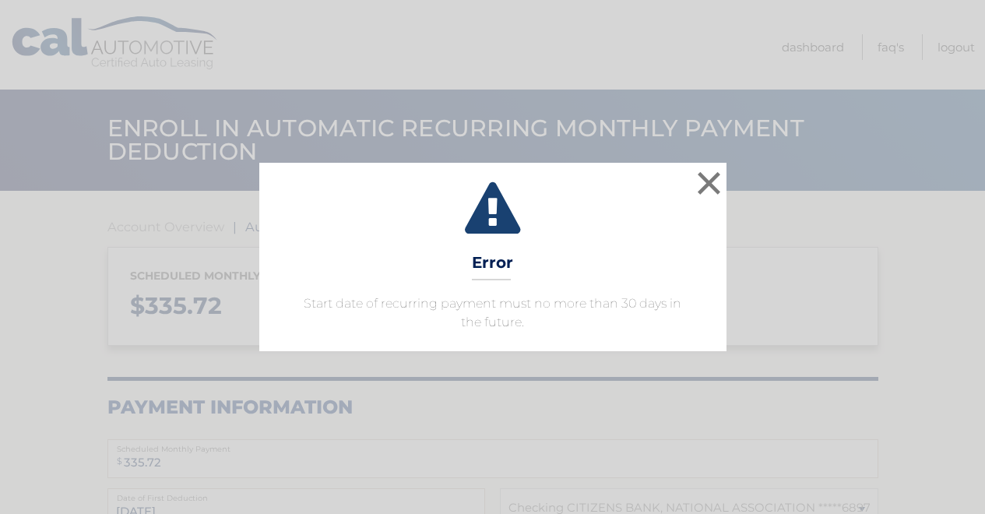
select select "ZWQwMjA4NWEtMzI2NS00Zjc5LThmNzQtYTE1NWNkYzU1YWFl"
click at [714, 181] on button "×" at bounding box center [709, 182] width 31 height 31
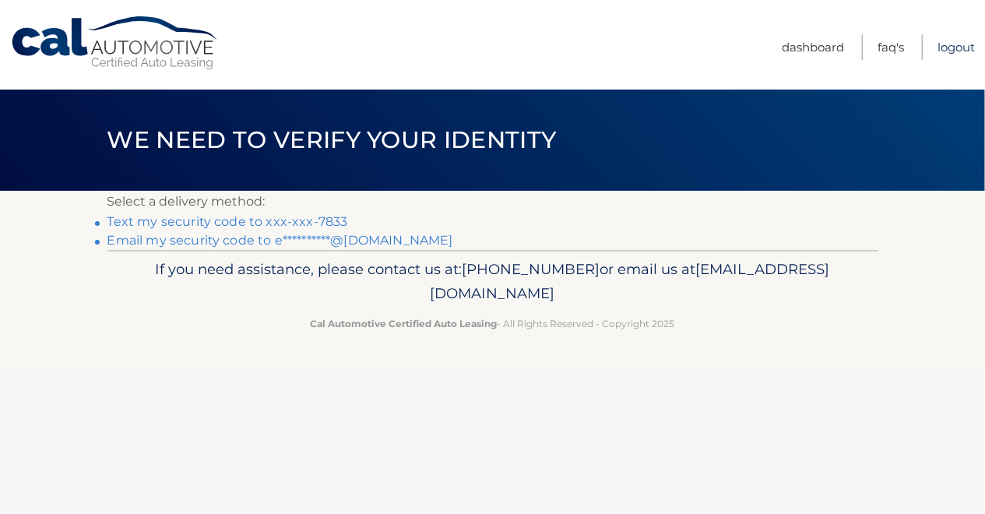
click at [951, 44] on link "Logout" at bounding box center [956, 47] width 37 height 26
